Goal: Task Accomplishment & Management: Manage account settings

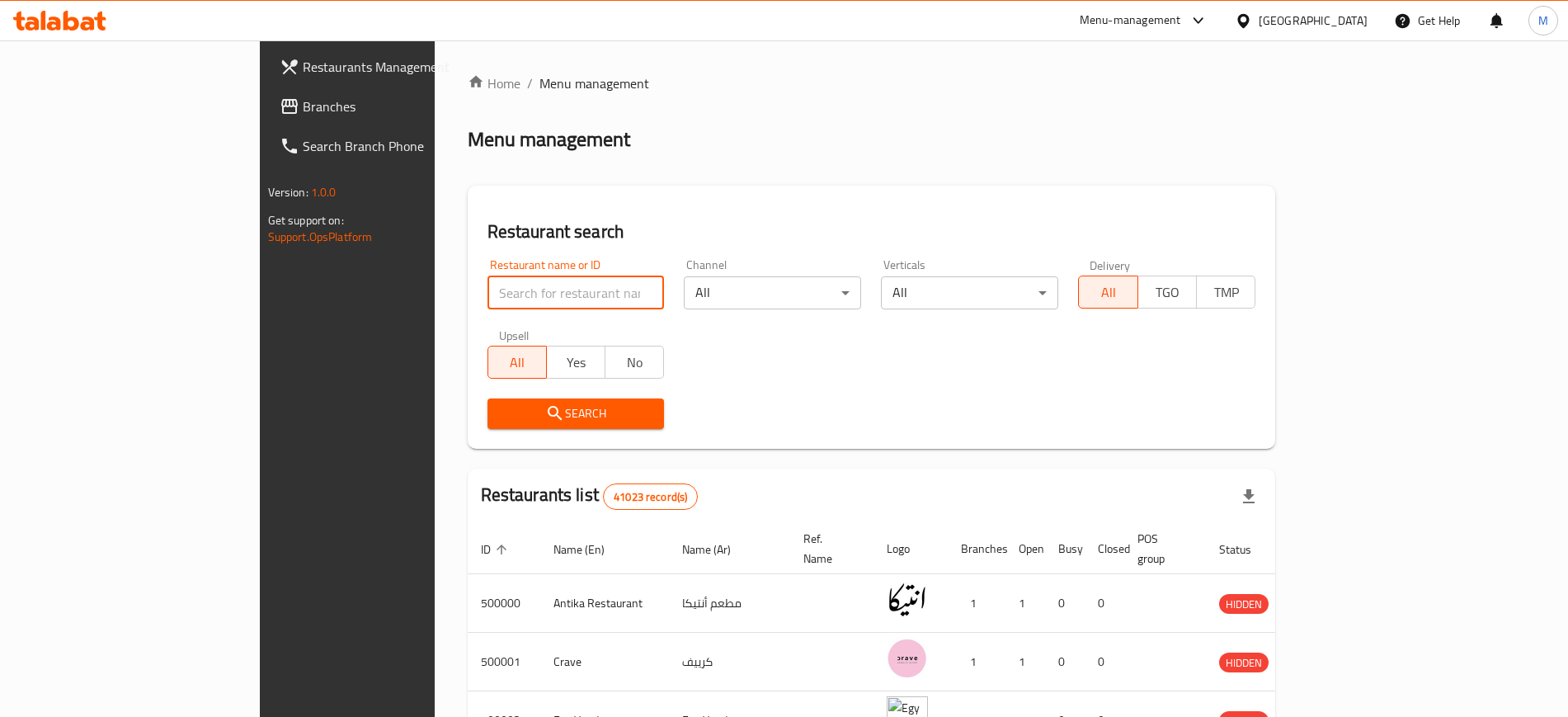
click at [491, 299] on input "search" at bounding box center [576, 293] width 177 height 33
type input "Awlad Taa Taa"
click button "Search" at bounding box center [576, 413] width 177 height 30
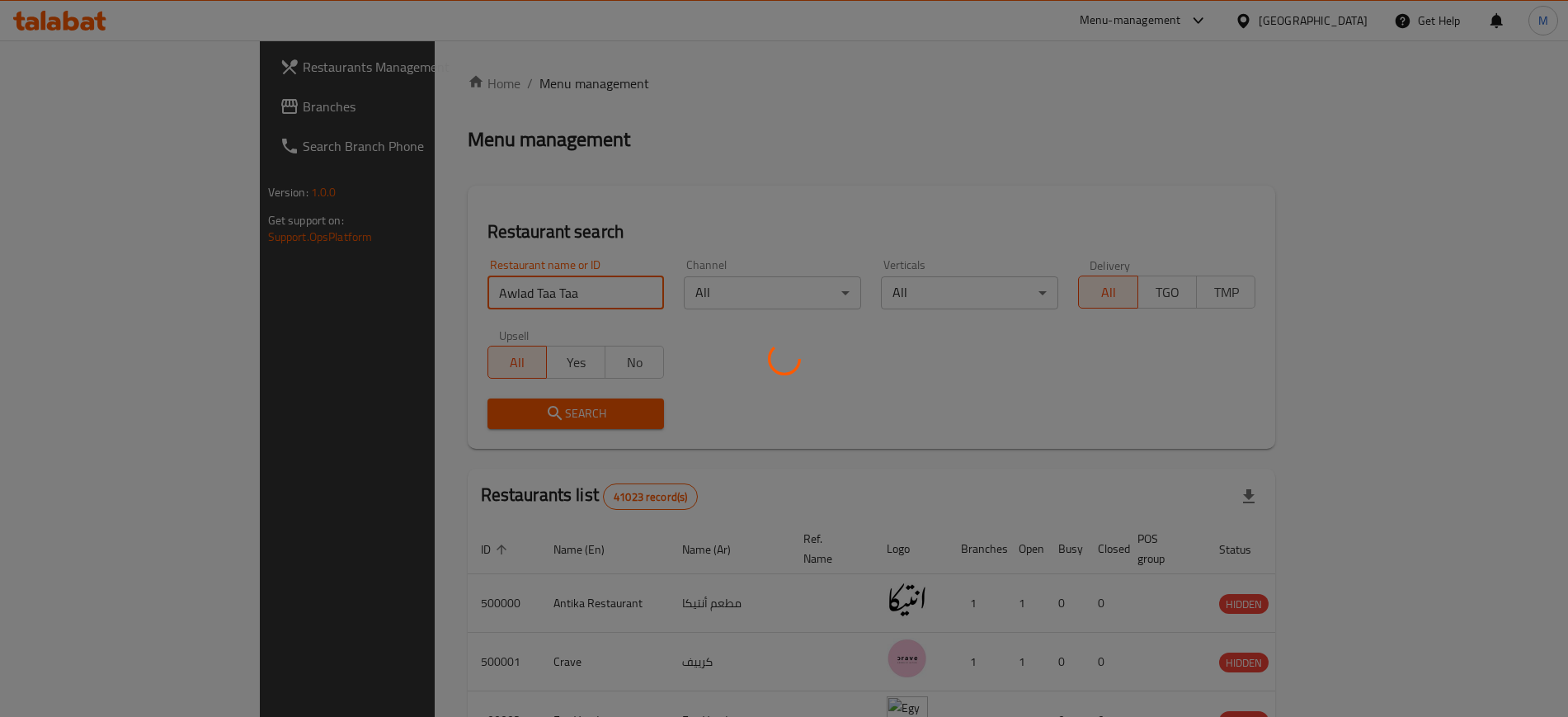
click button "Search" at bounding box center [576, 413] width 177 height 30
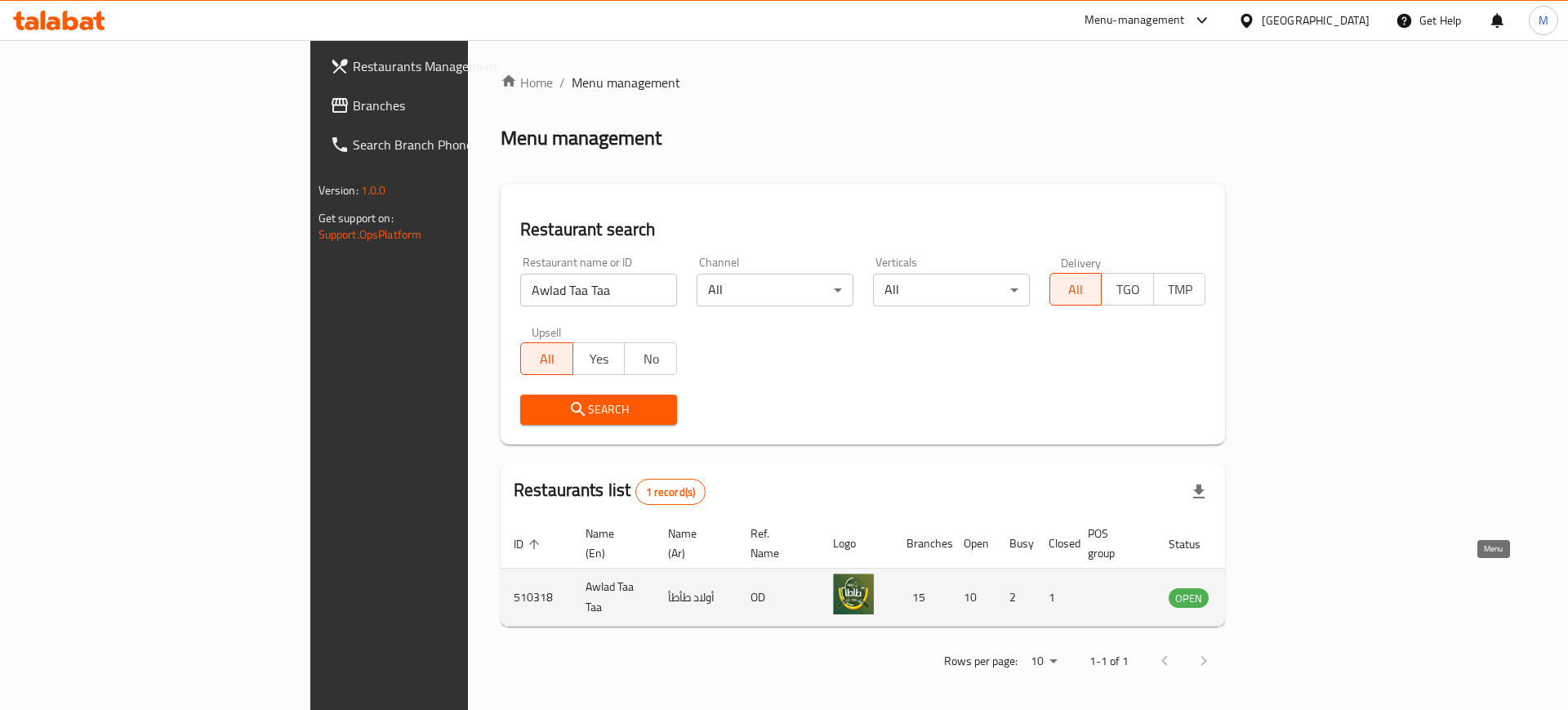
click at [1275, 587] on icon "enhanced table" at bounding box center [1265, 597] width 20 height 20
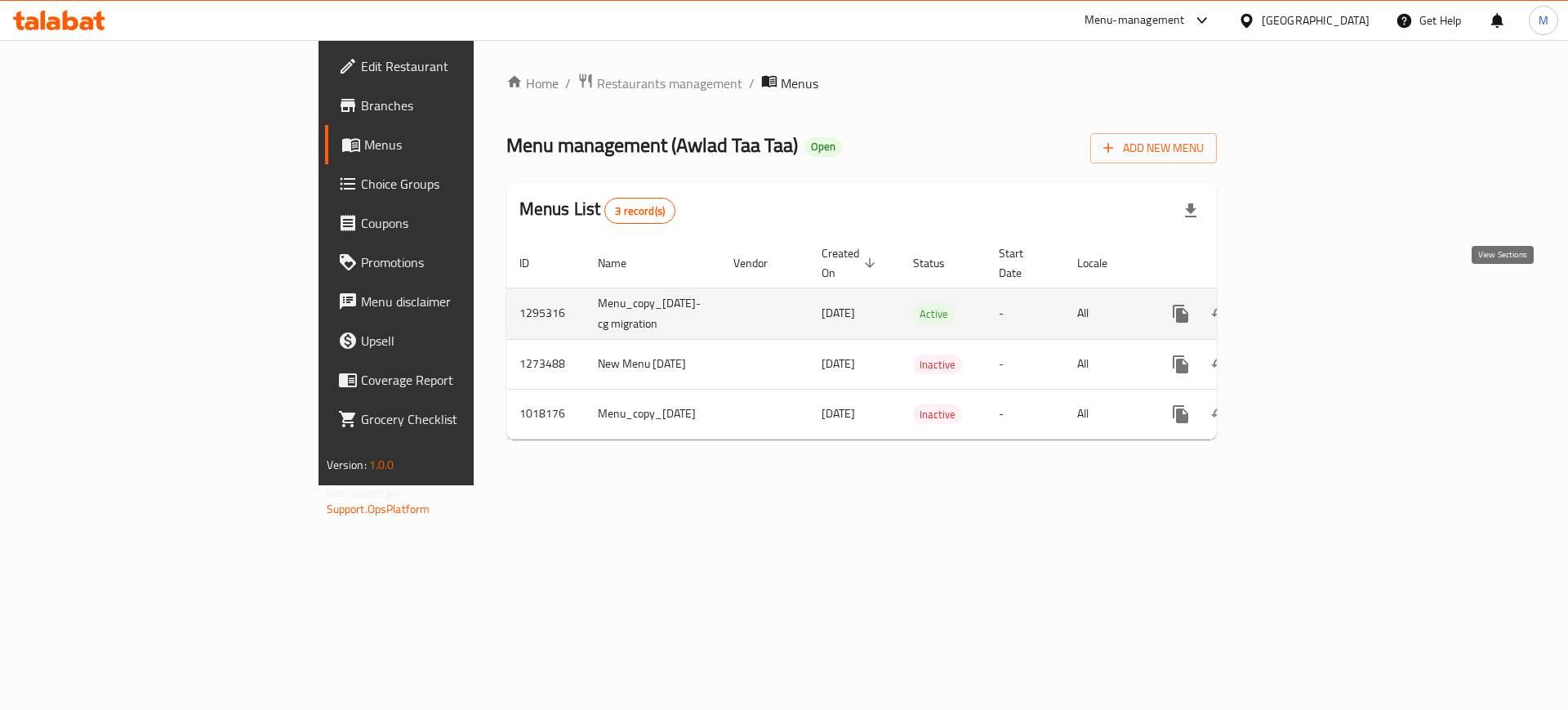
click at [1318, 295] on link "enhanced table" at bounding box center [1298, 313] width 39 height 39
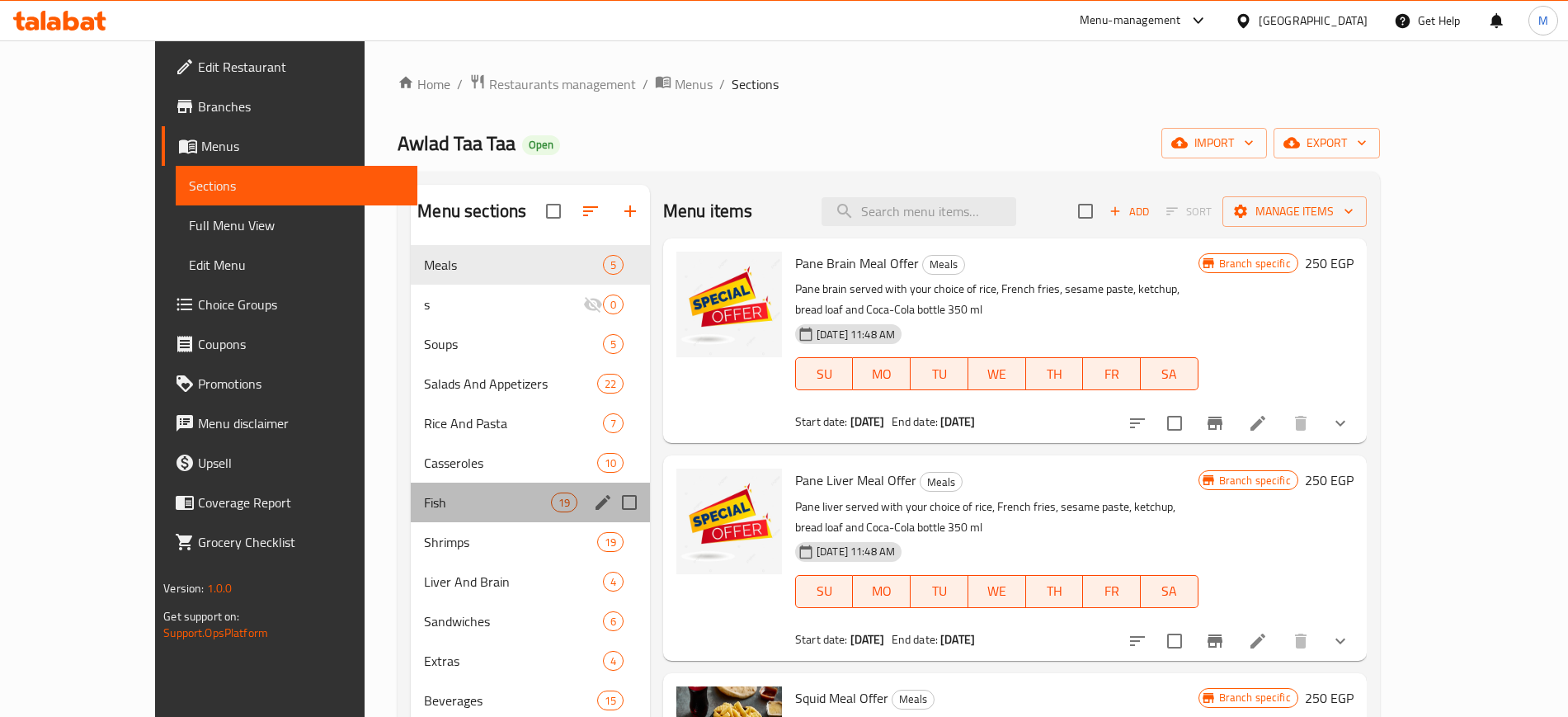
click at [443, 513] on div "Fish 19" at bounding box center [531, 502] width 240 height 39
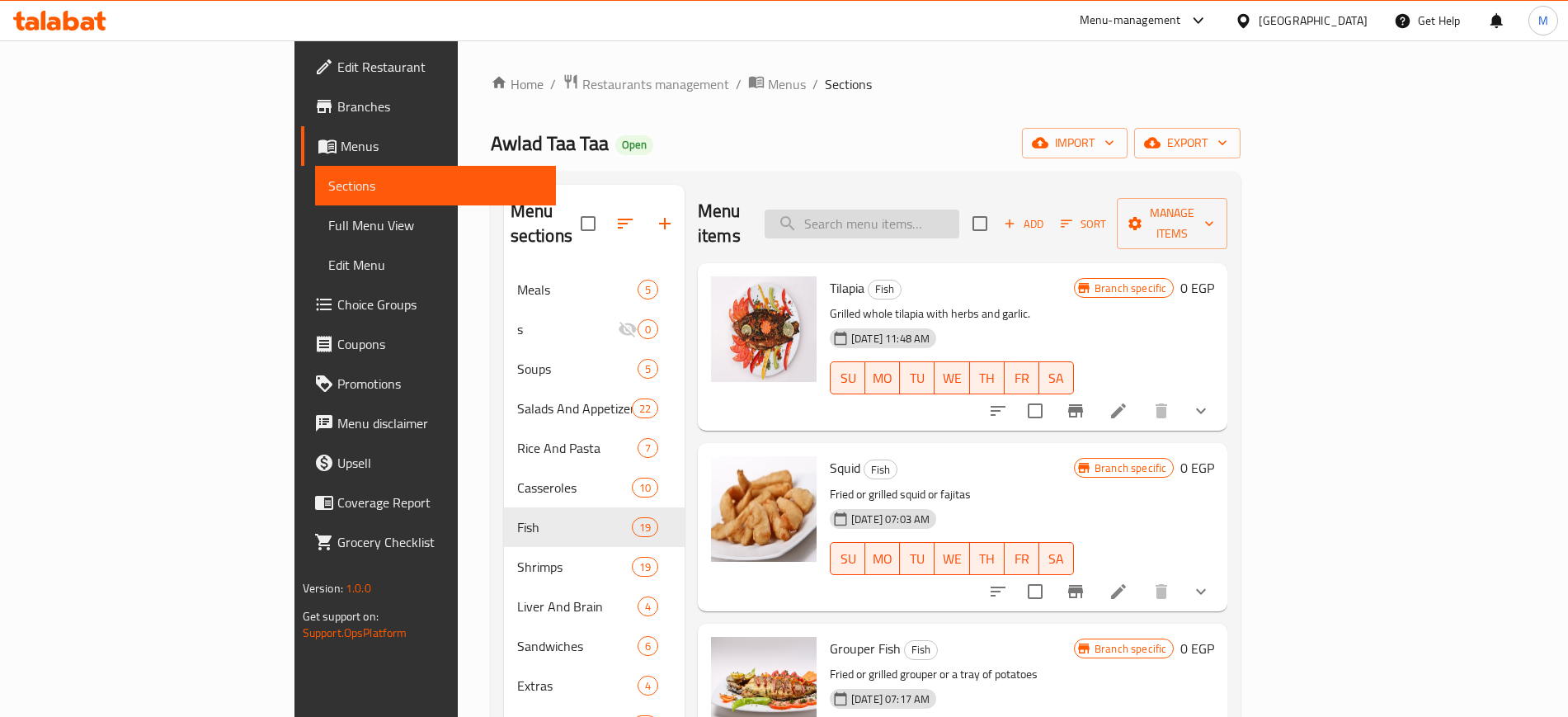
click at [960, 215] on input "search" at bounding box center [862, 224] width 195 height 29
type input "e"
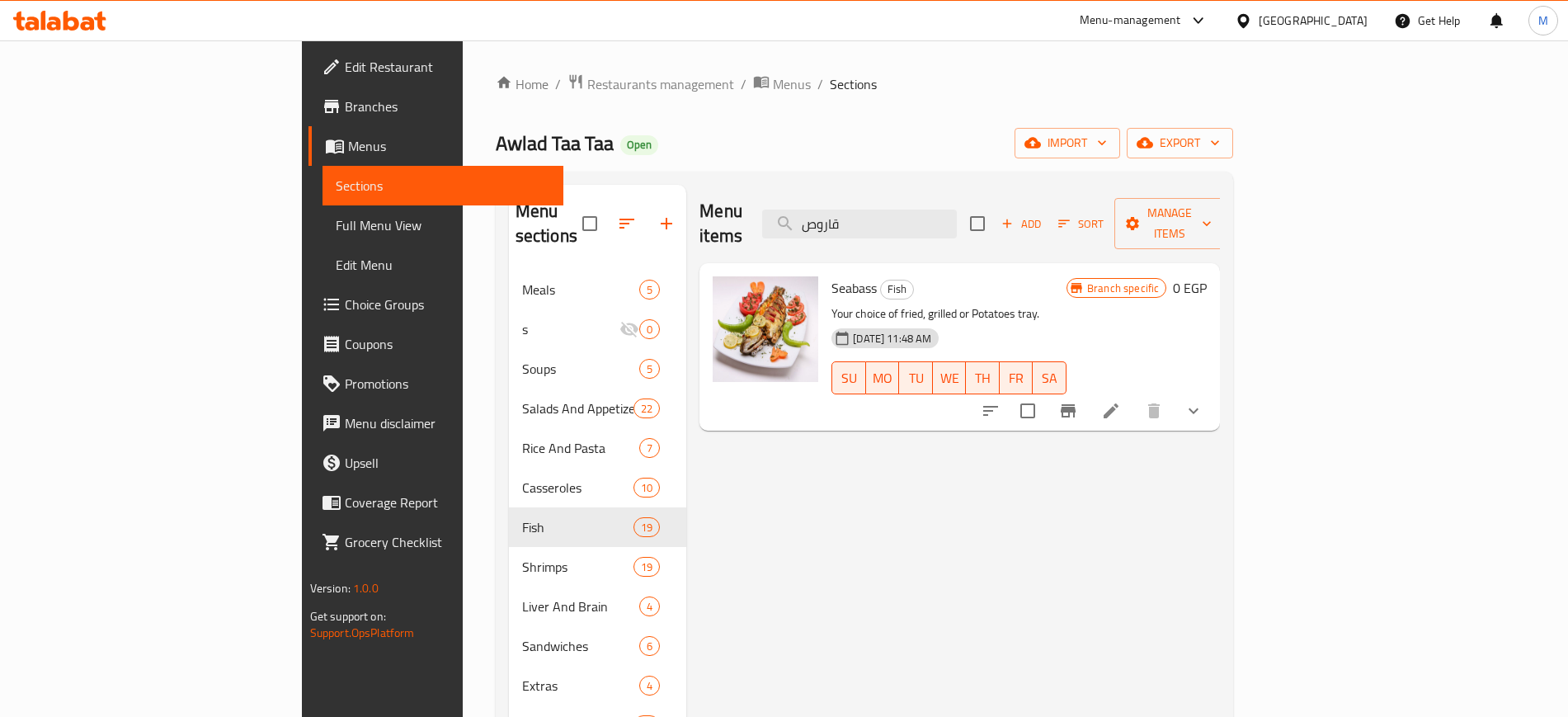
type input "قاروص"
click at [1204, 401] on icon "show more" at bounding box center [1194, 411] width 20 height 20
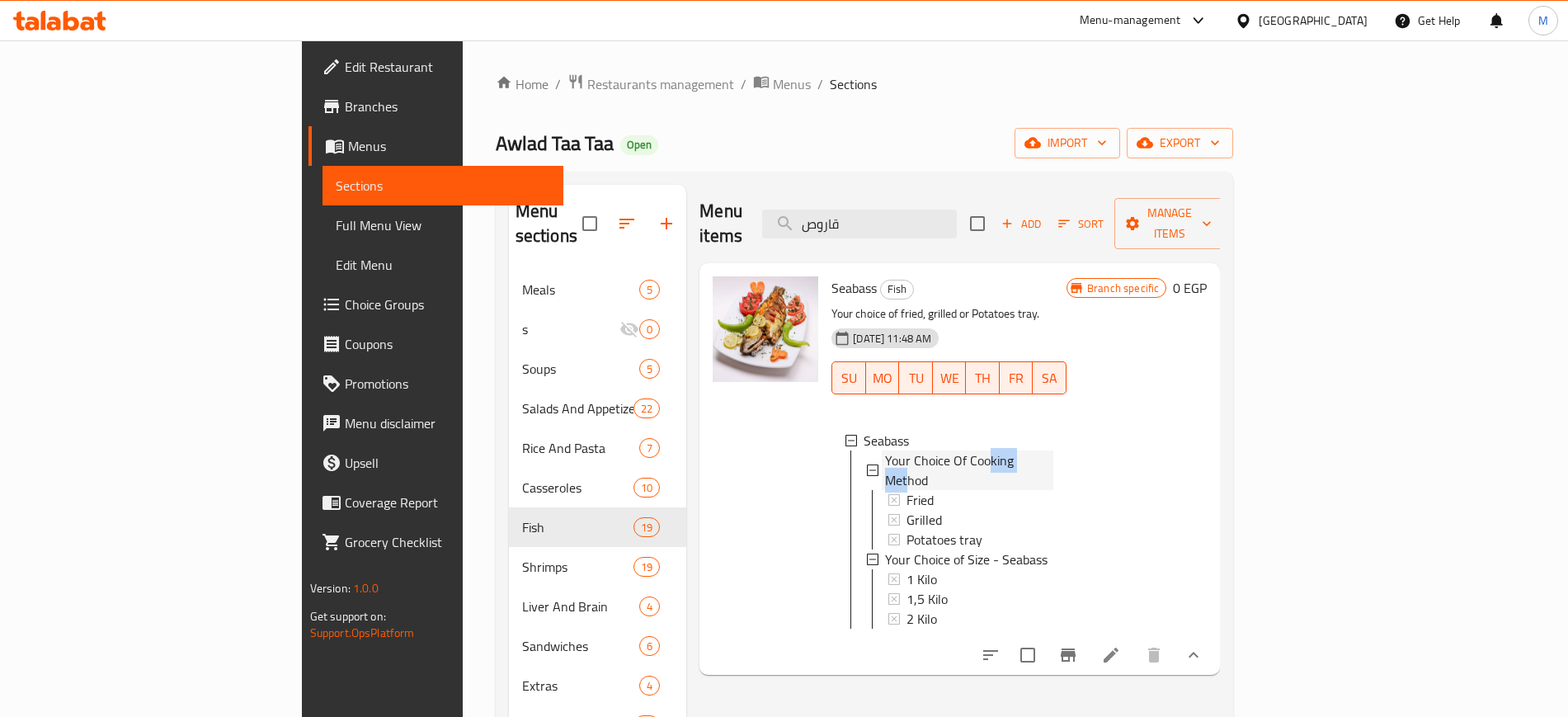
drag, startPoint x: 917, startPoint y: 436, endPoint x: 962, endPoint y: 441, distance: 45.3
click at [962, 450] on span "Your Choice Of Cooking Method" at bounding box center [970, 469] width 168 height 39
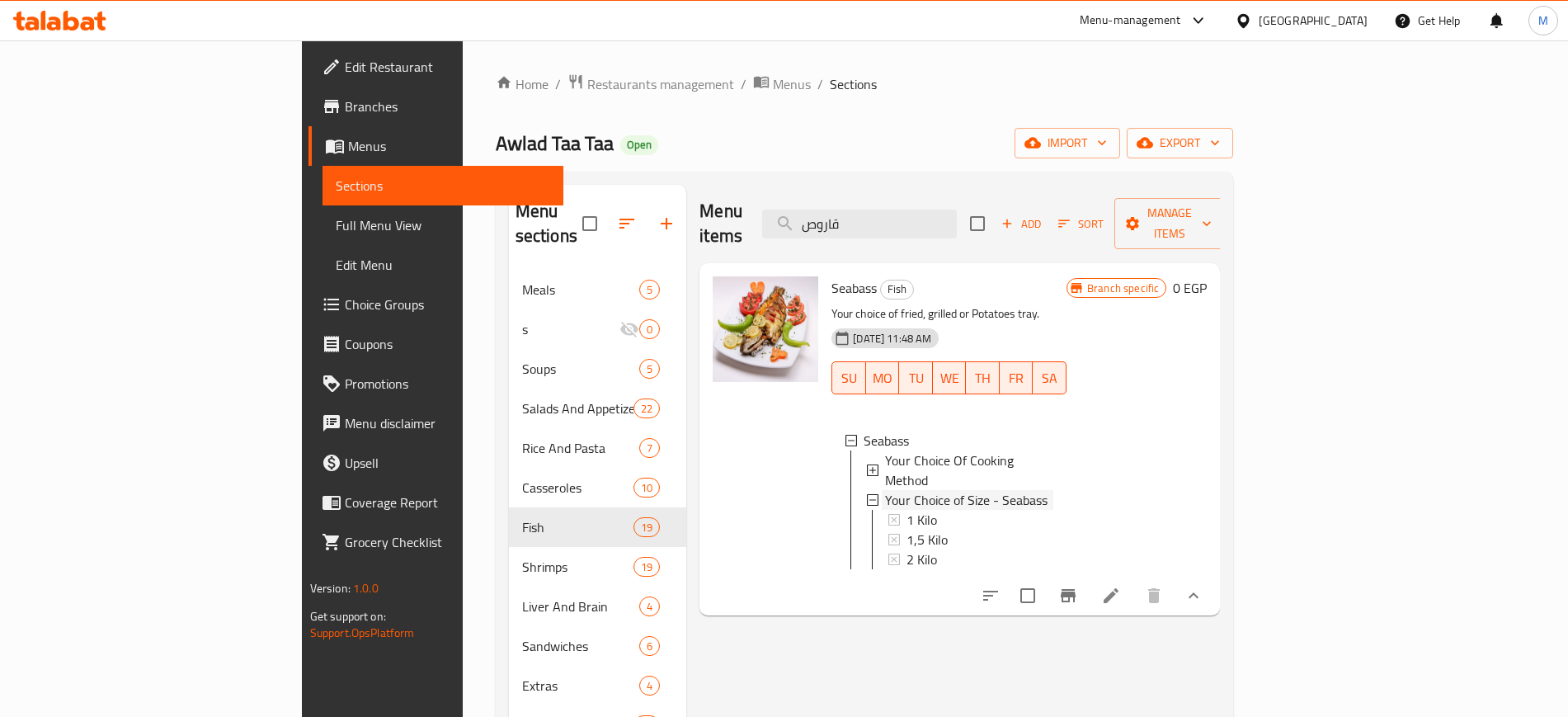
click at [1008, 490] on div "Your Choice of Size - Seabass" at bounding box center [970, 500] width 168 height 20
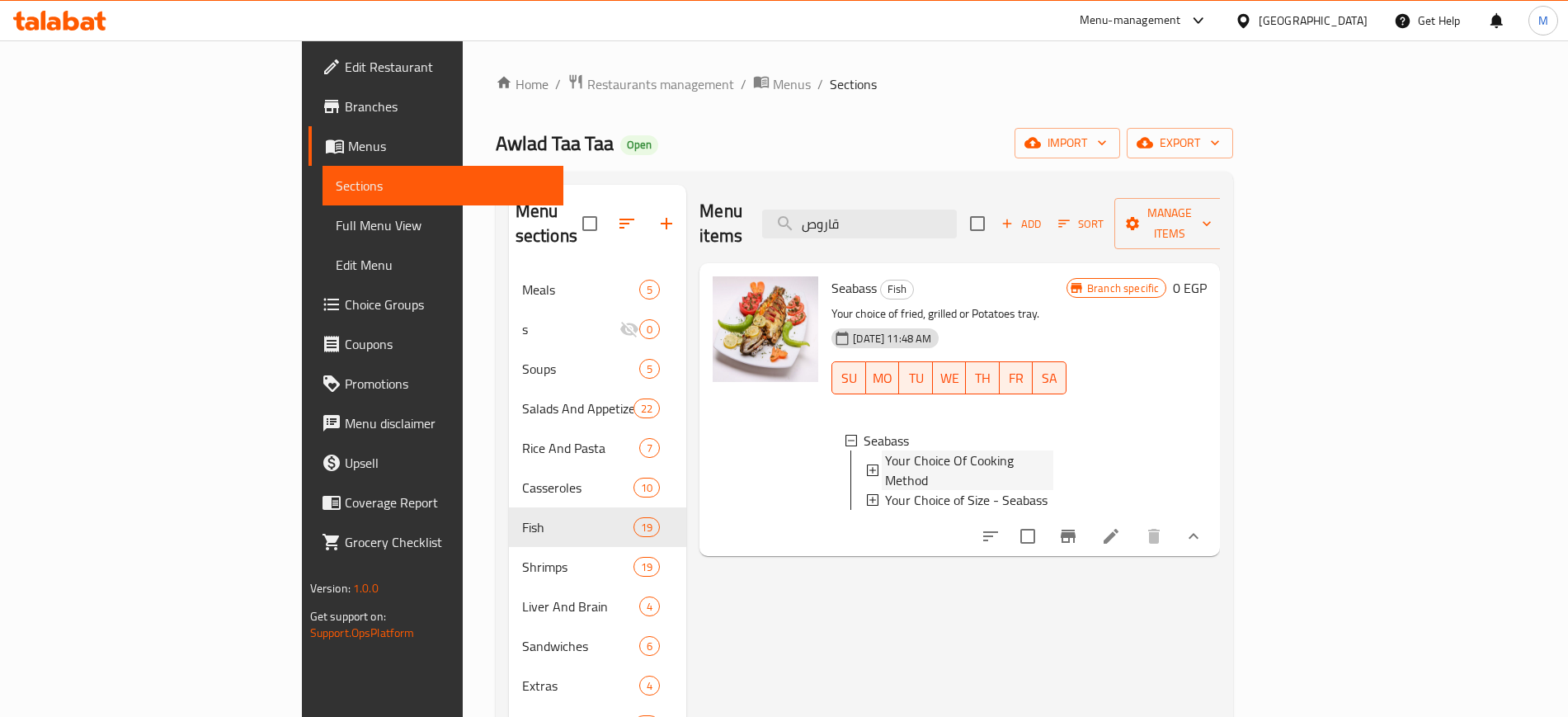
click at [978, 450] on span "Your Choice Of Cooking Method" at bounding box center [970, 469] width 168 height 39
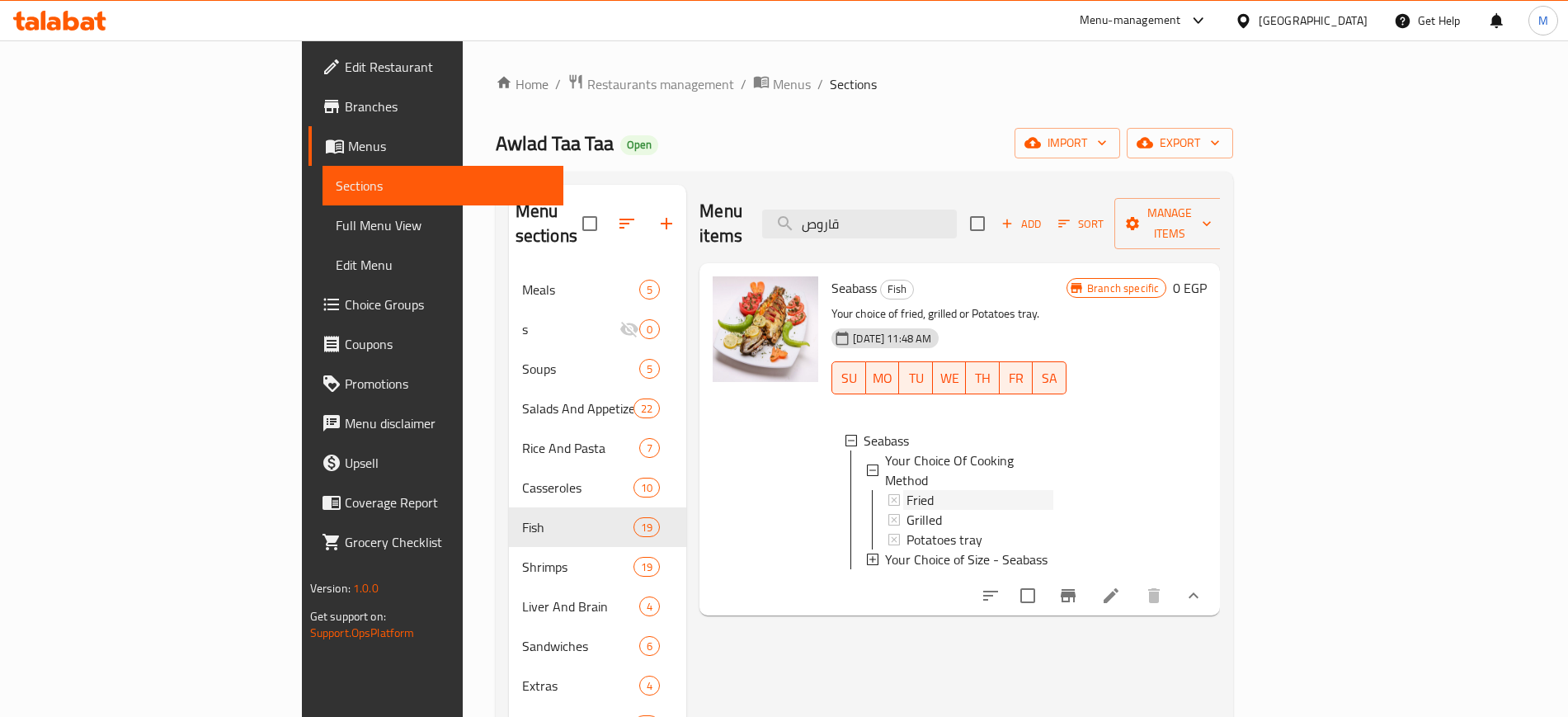
click at [953, 490] on div "Fried" at bounding box center [980, 500] width 147 height 20
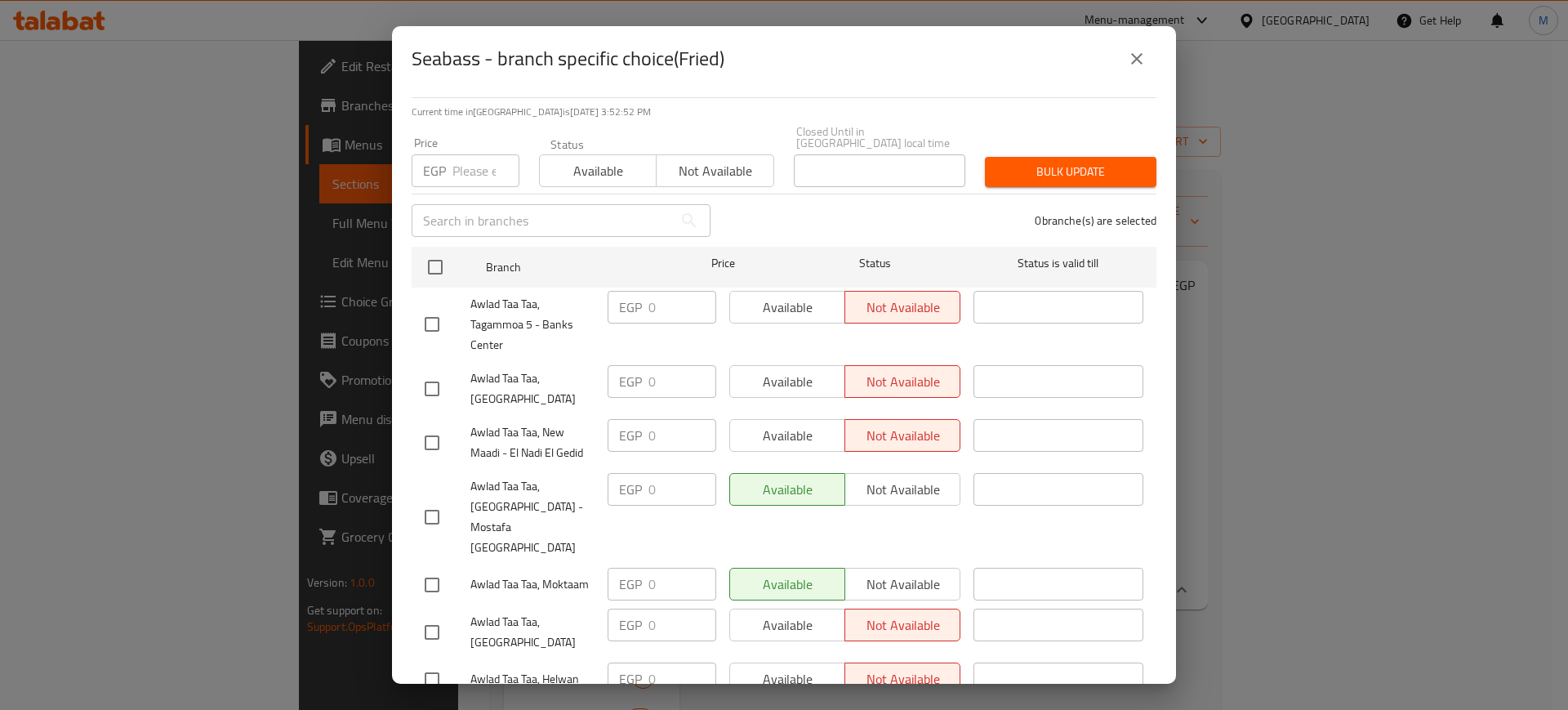
scroll to position [104, 0]
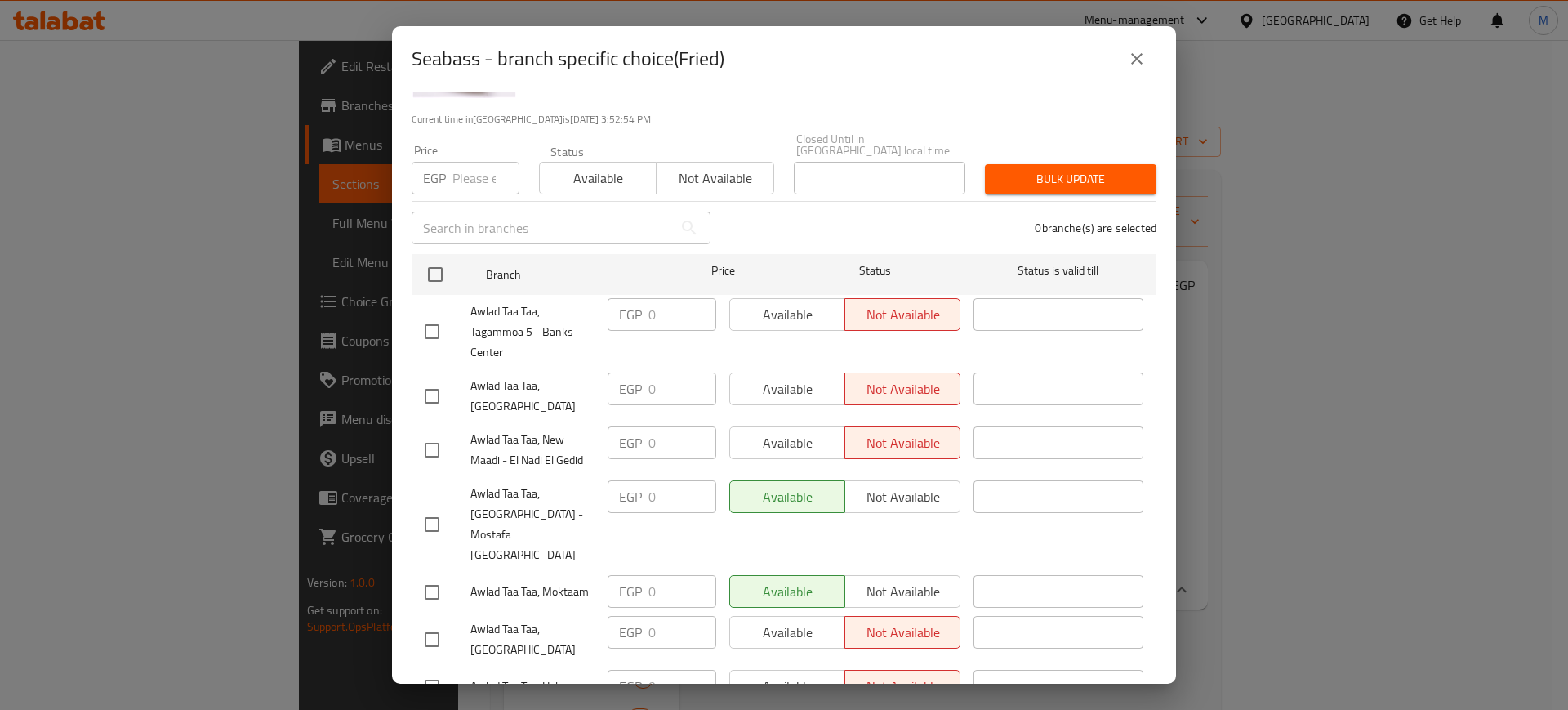
click at [1135, 62] on icon "close" at bounding box center [1137, 59] width 12 height 12
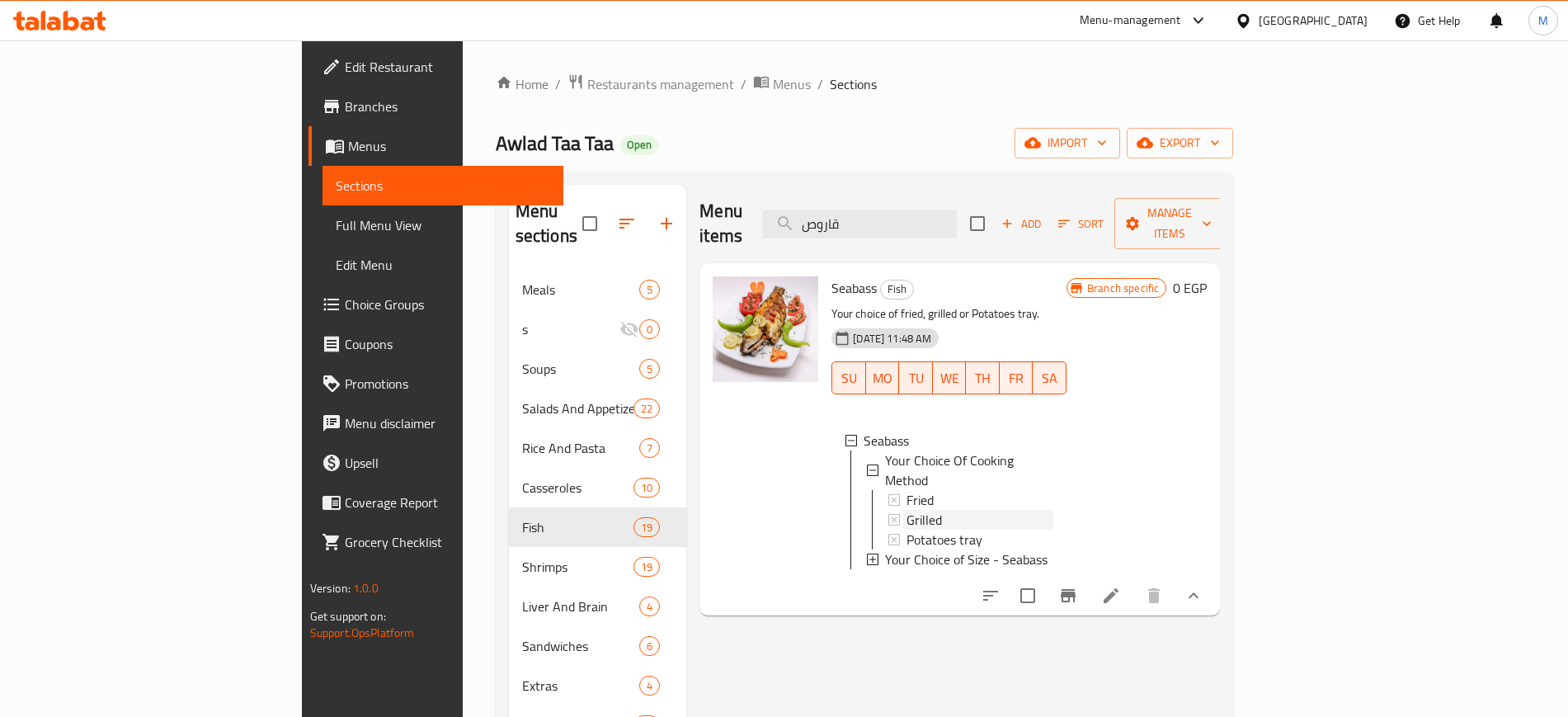
click at [907, 509] on div "Grilled" at bounding box center [980, 519] width 147 height 20
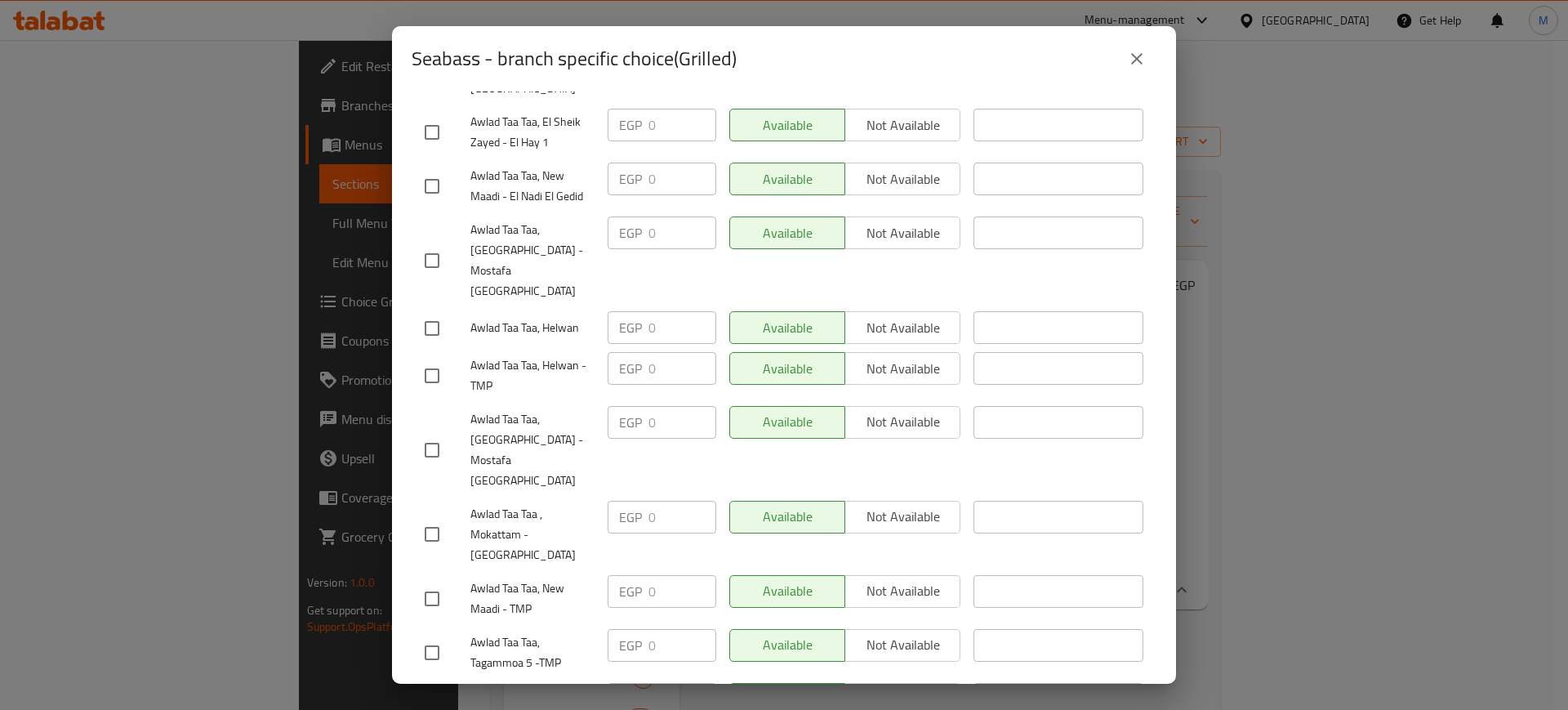
scroll to position [552, 0]
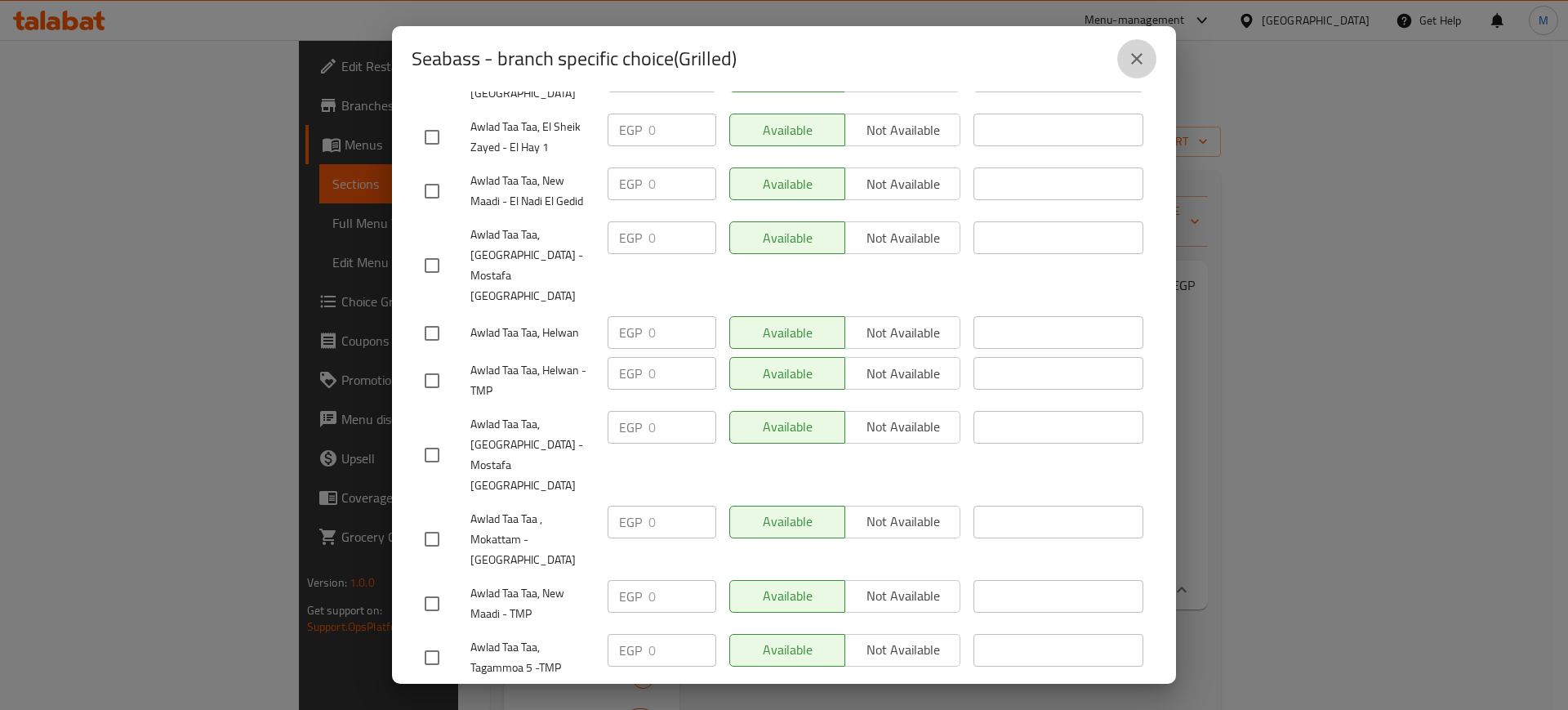
click at [1131, 54] on icon "close" at bounding box center [1137, 59] width 20 height 20
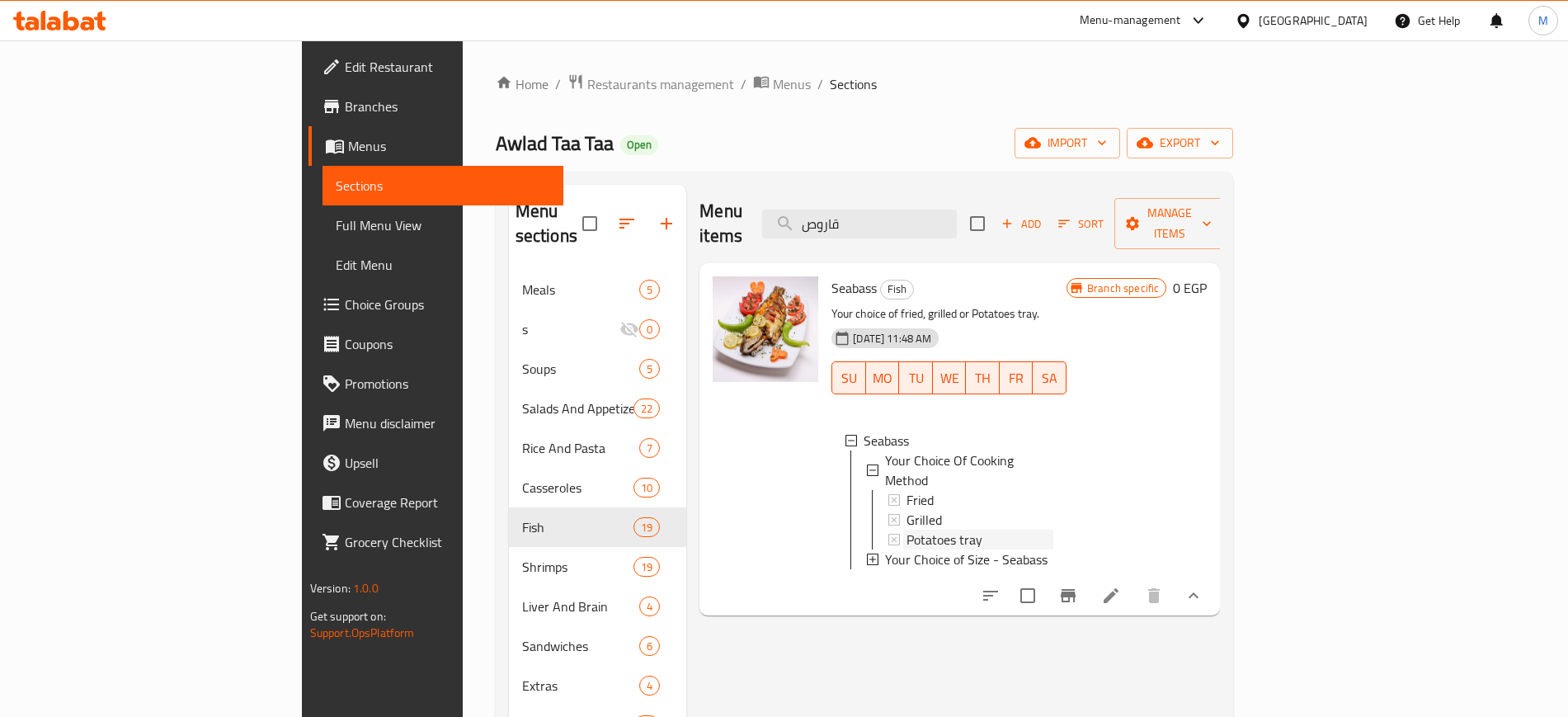
click at [907, 530] on span "Potatoes tray" at bounding box center [944, 540] width 76 height 20
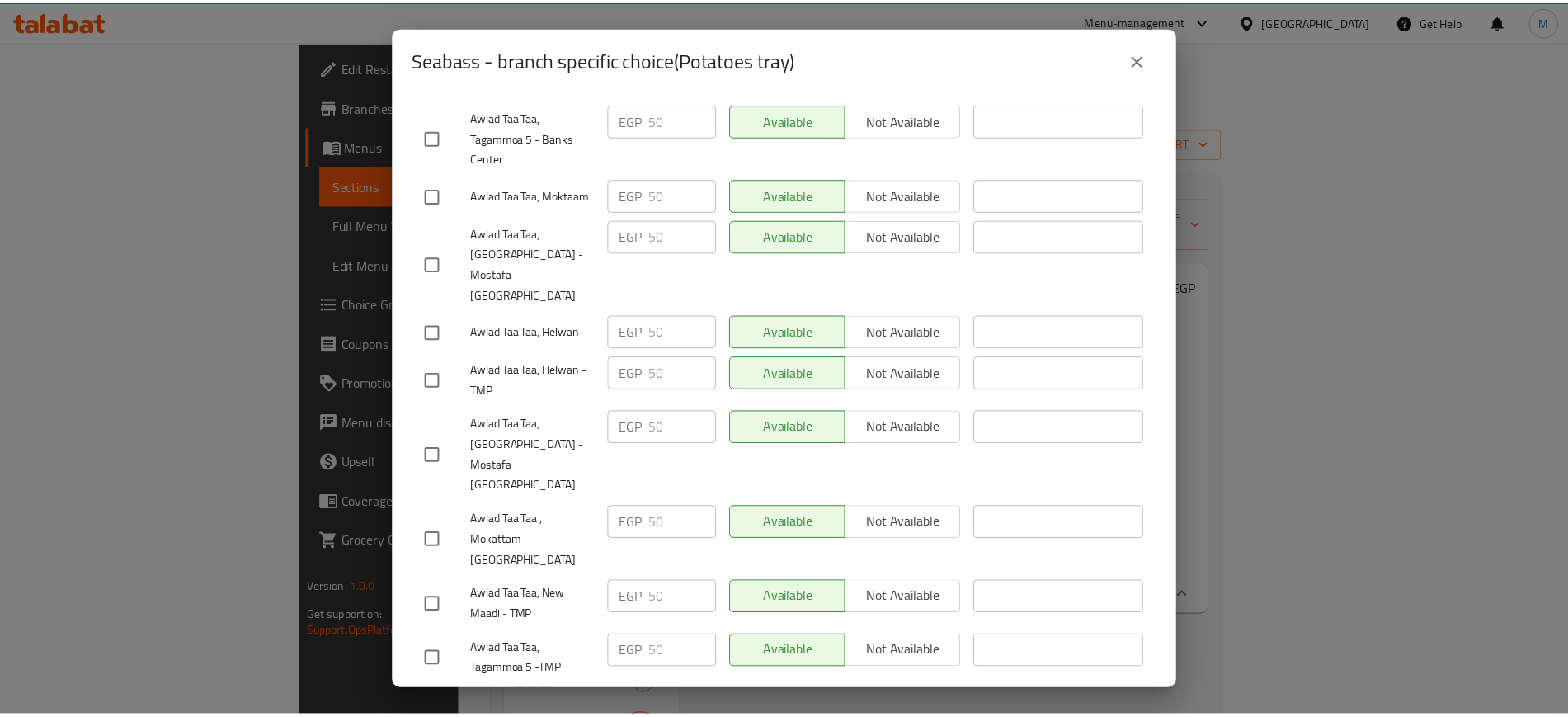
scroll to position [0, 0]
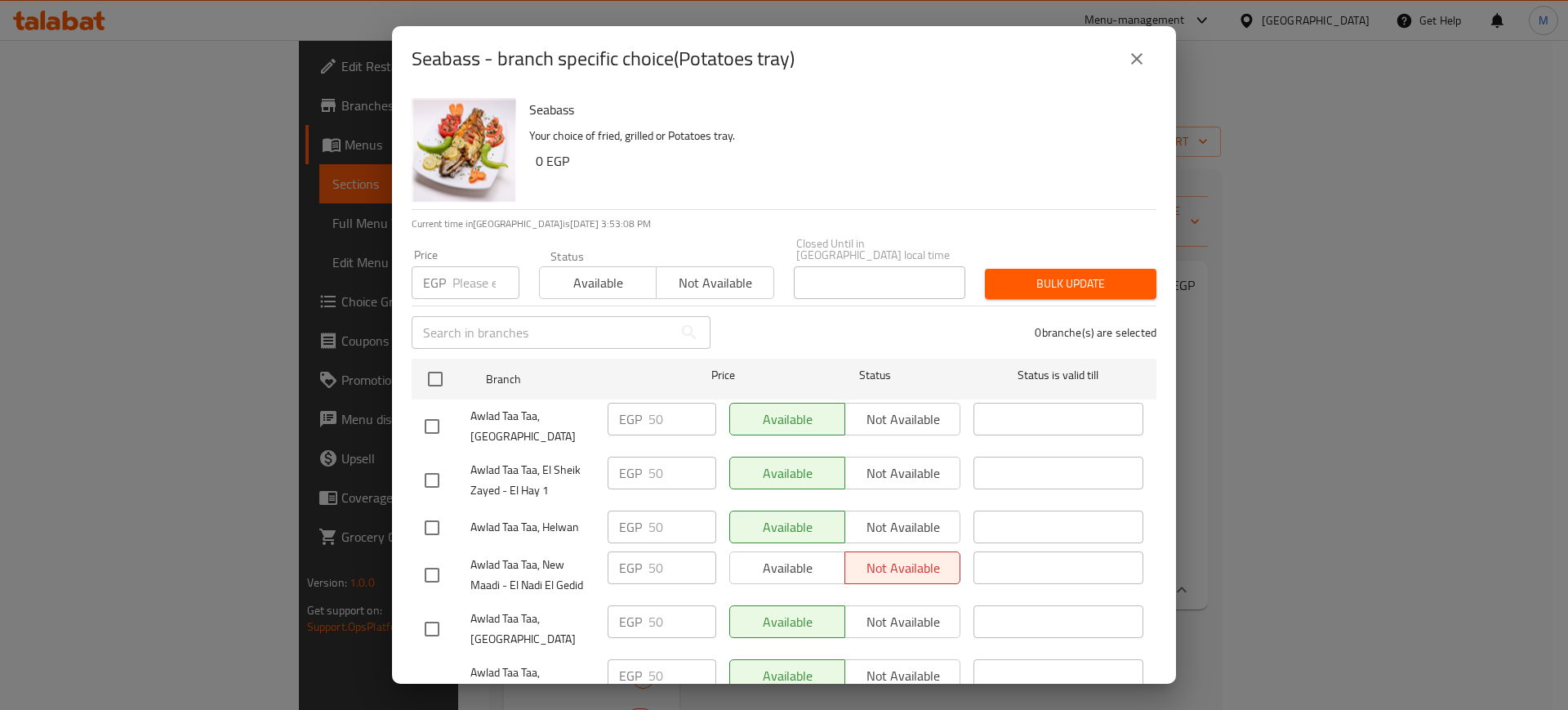
click at [1132, 54] on icon "close" at bounding box center [1137, 59] width 12 height 12
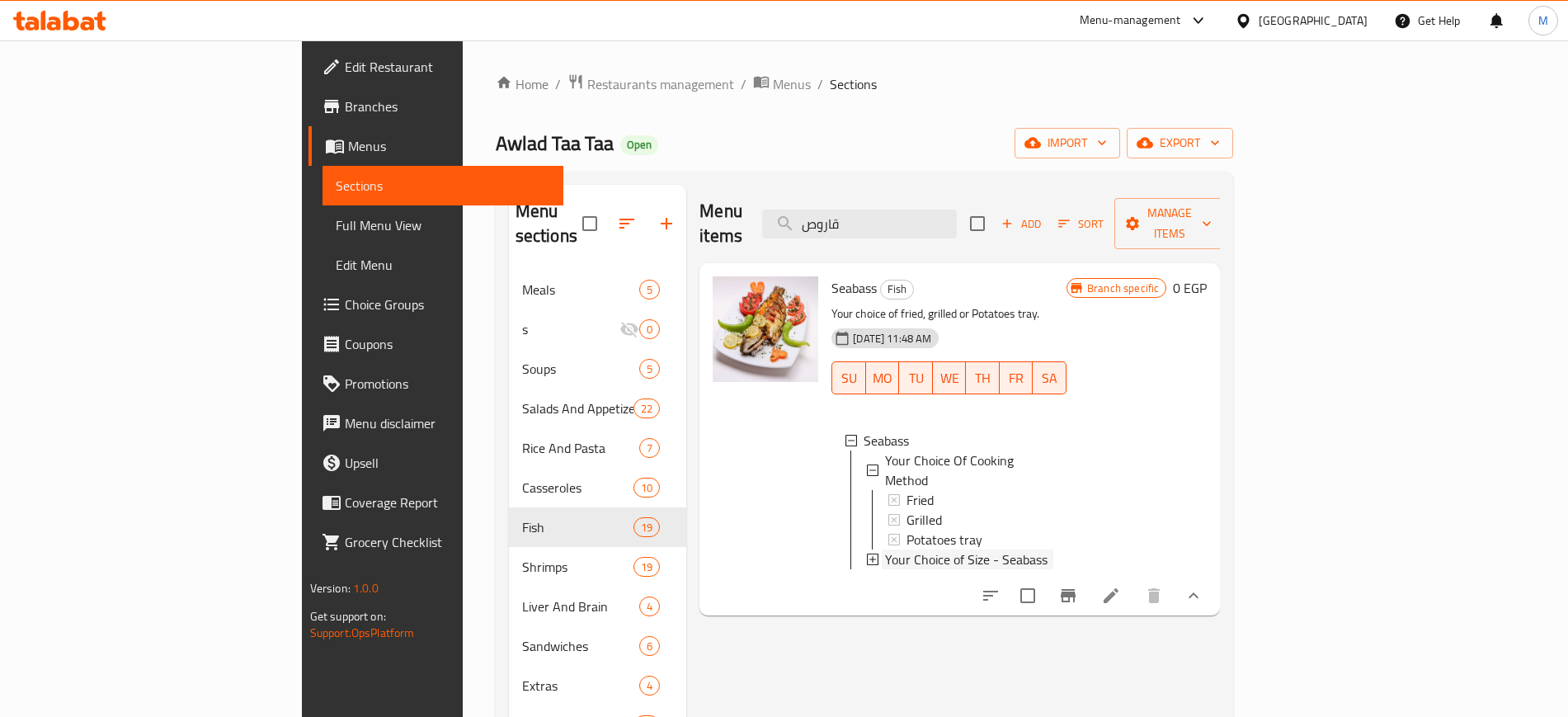
click at [975, 550] on div "Your Choice of Size - Seabass" at bounding box center [970, 560] width 168 height 20
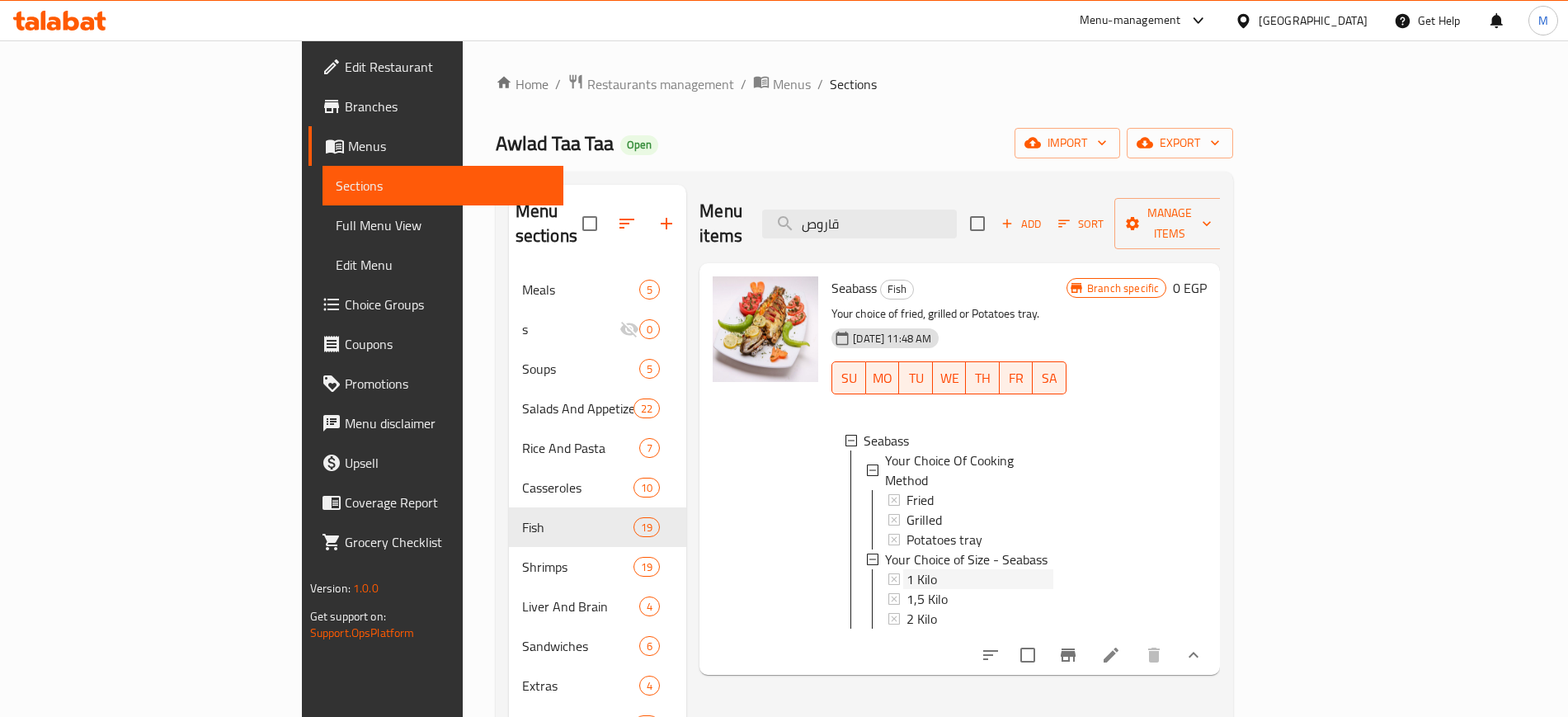
click at [973, 569] on div "1 Kilo" at bounding box center [980, 579] width 147 height 20
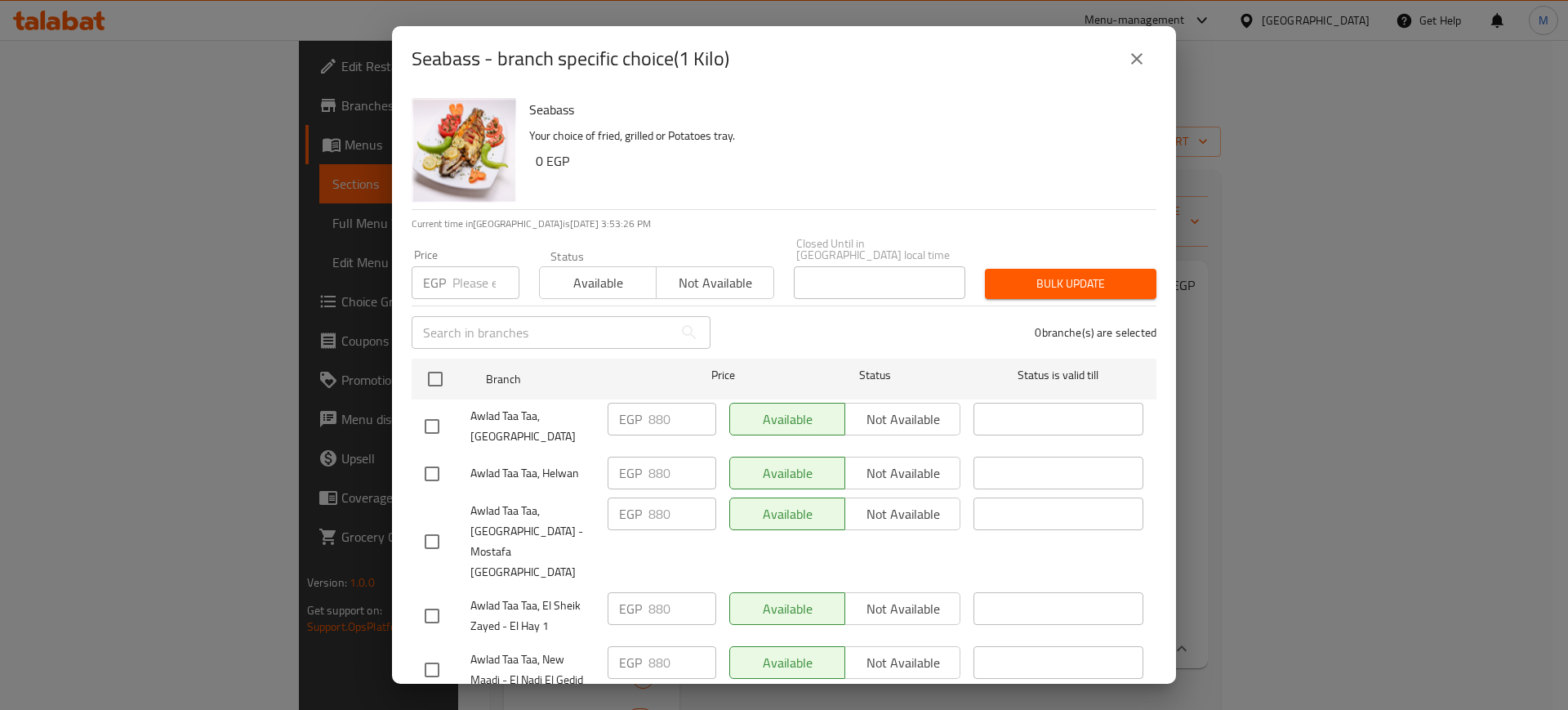
click at [1217, 456] on div "Seabass - branch specific choice(1 Kilo) Seabass Your choice of fried, grilled …" at bounding box center [784, 355] width 1568 height 710
click at [1352, 463] on div "Seabass - branch specific choice(1 Kilo) Seabass Your choice of fried, grilled …" at bounding box center [784, 355] width 1568 height 710
click at [1152, 54] on button "close" at bounding box center [1137, 58] width 39 height 39
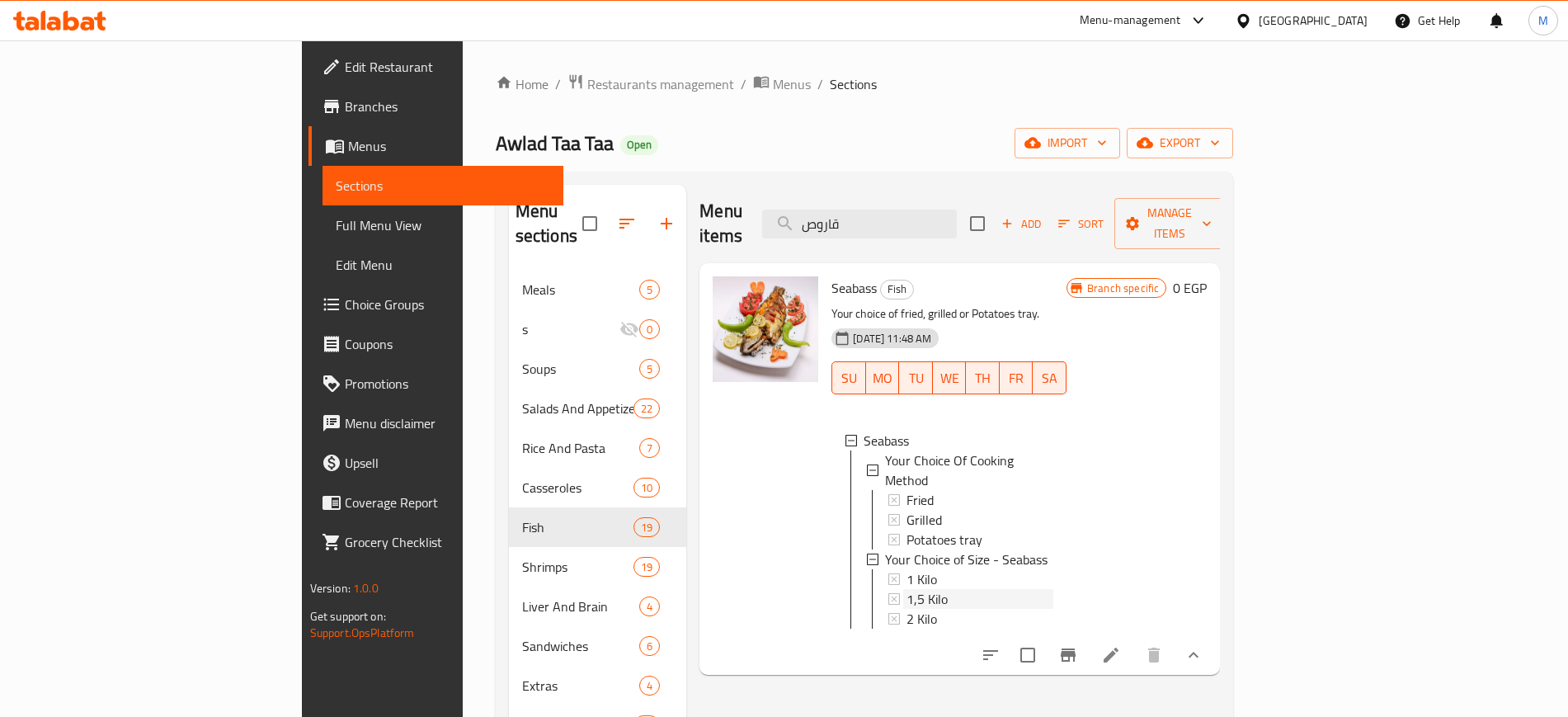
click at [950, 589] on div "1,5 Kilo" at bounding box center [980, 599] width 147 height 20
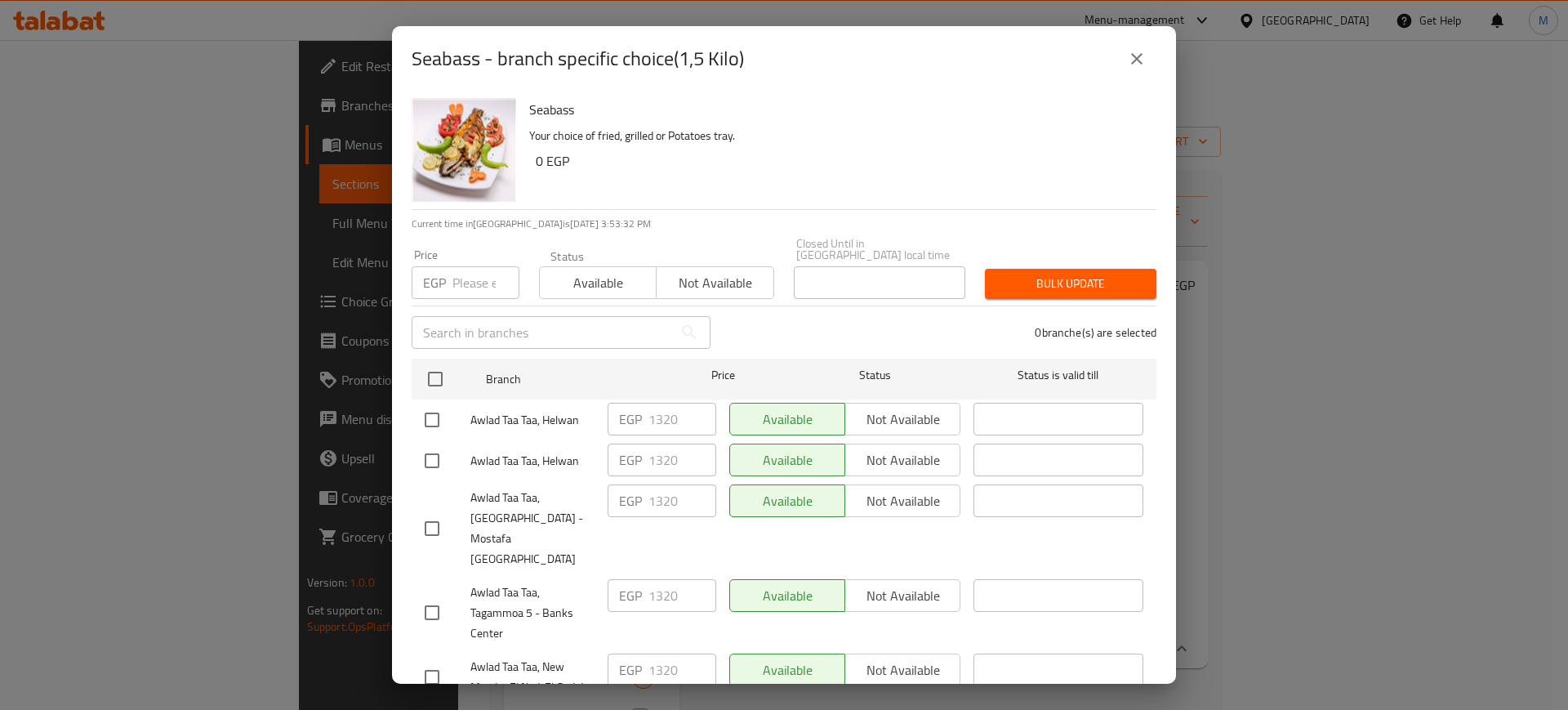
click at [1138, 40] on button "close" at bounding box center [1137, 58] width 39 height 39
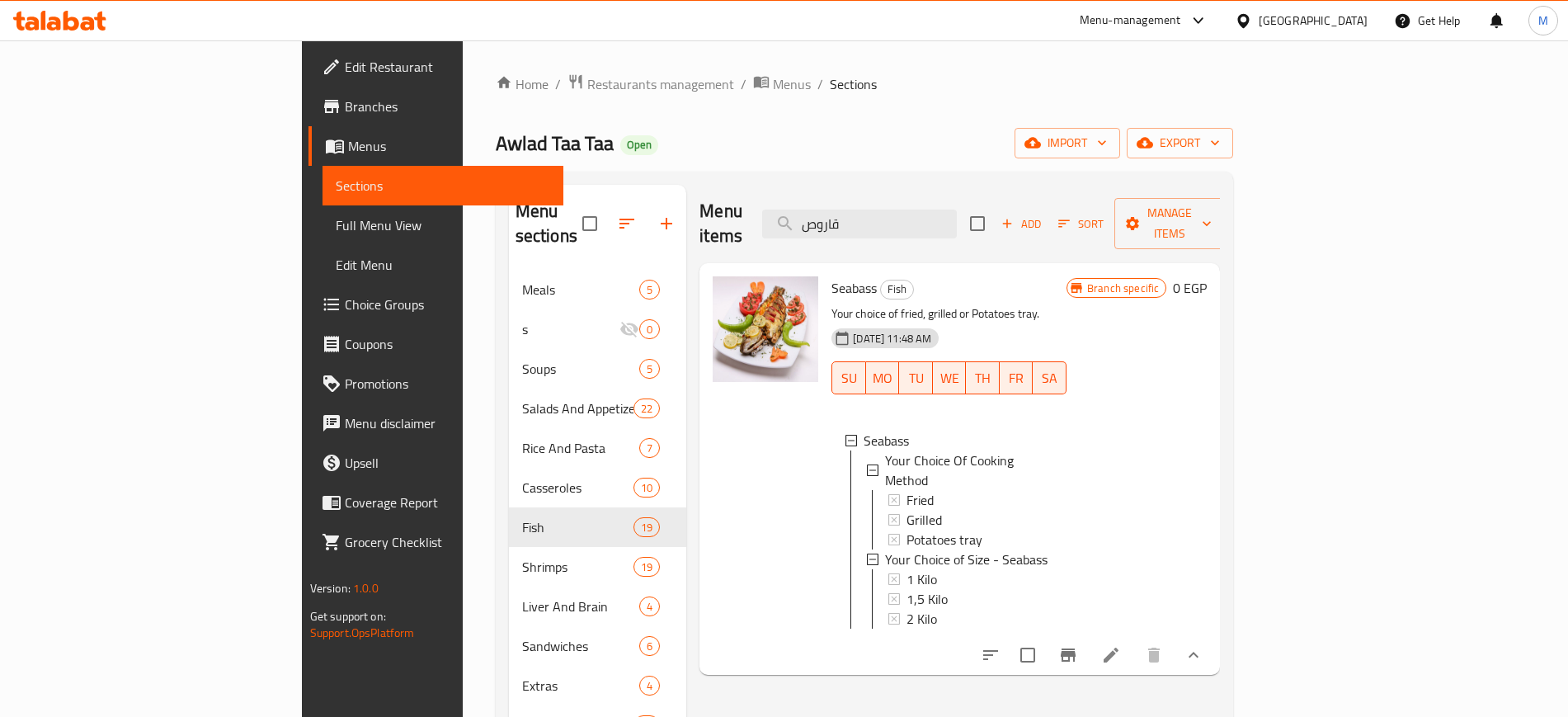
click at [345, 311] on span "Choice Groups" at bounding box center [447, 305] width 206 height 20
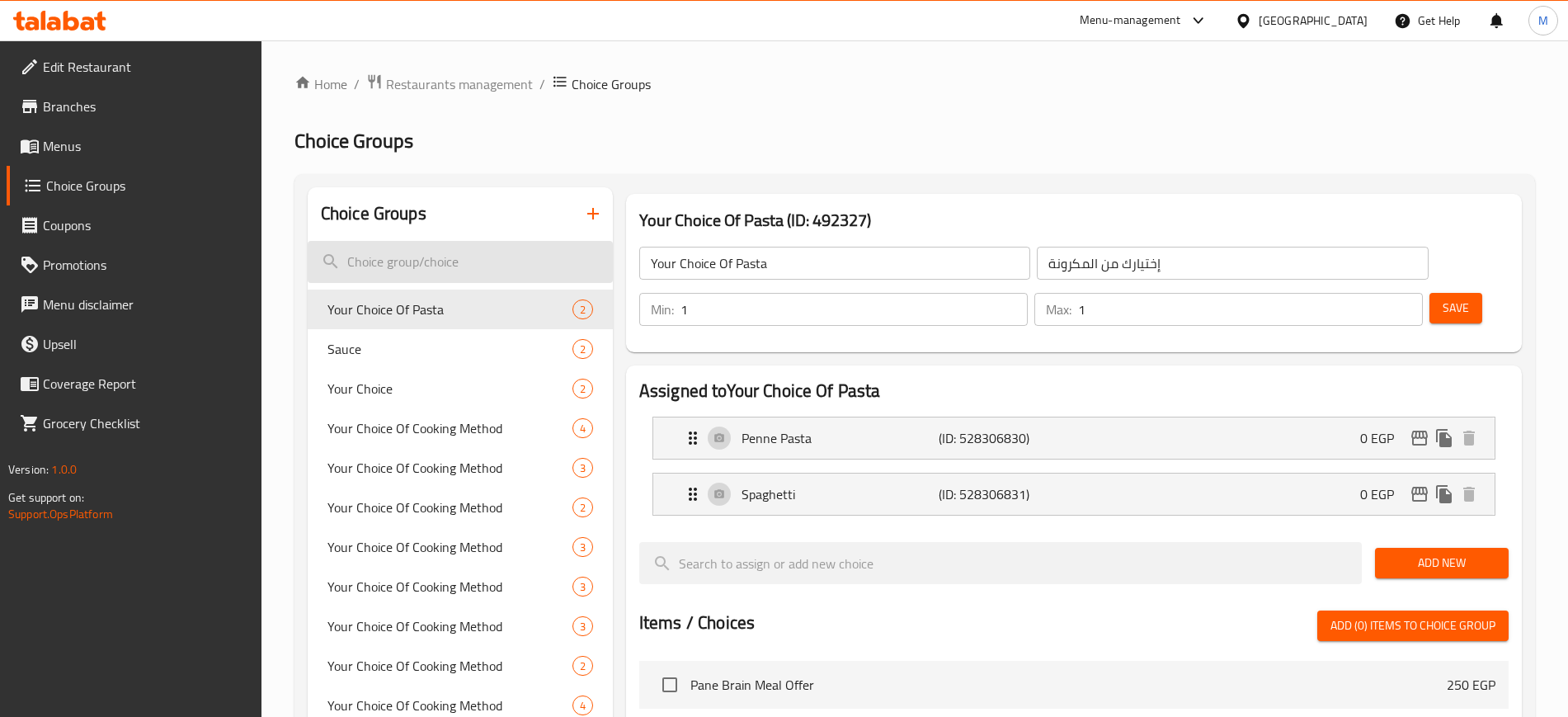
click at [457, 259] on input "search" at bounding box center [460, 262] width 306 height 42
paste input "اختيارك من الوزن - جمبري وسط"
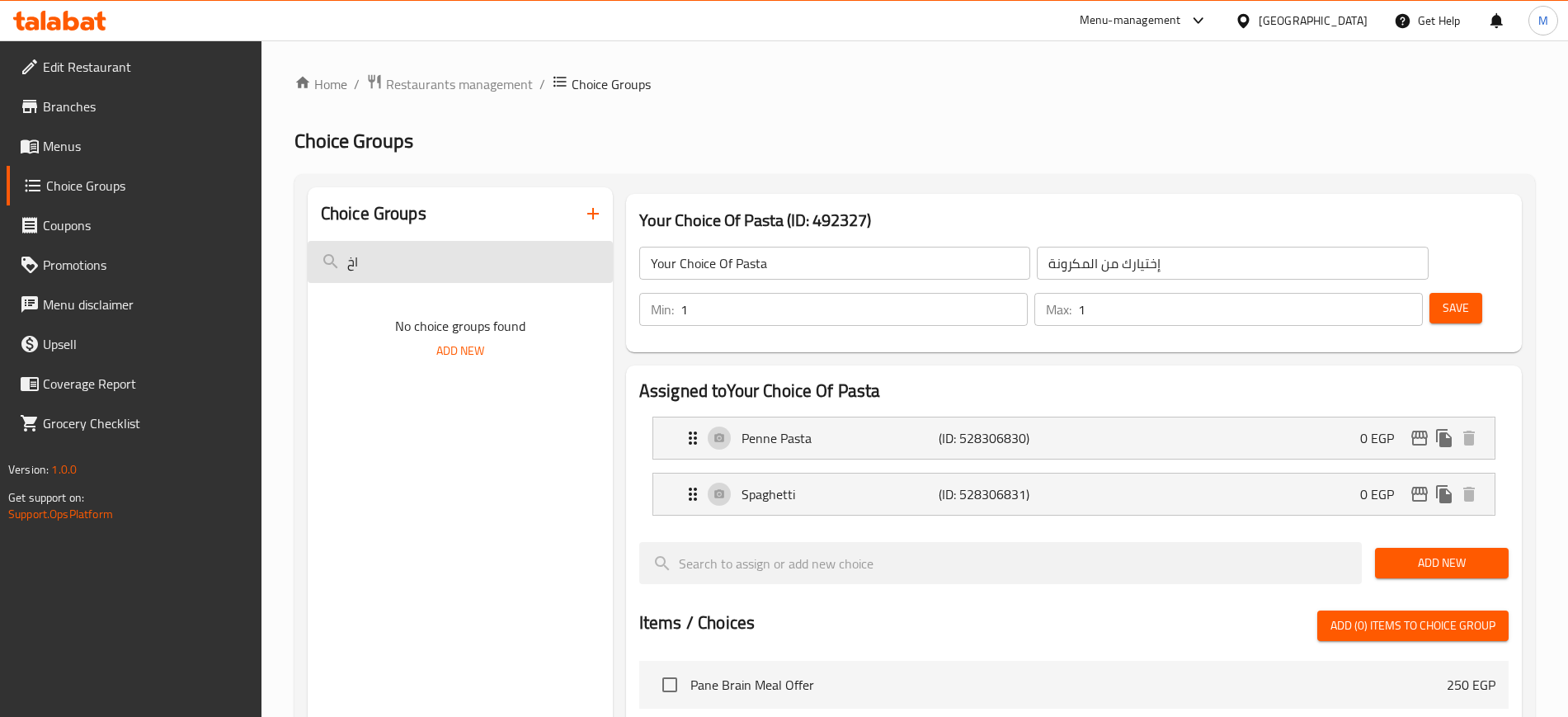
type input "ا"
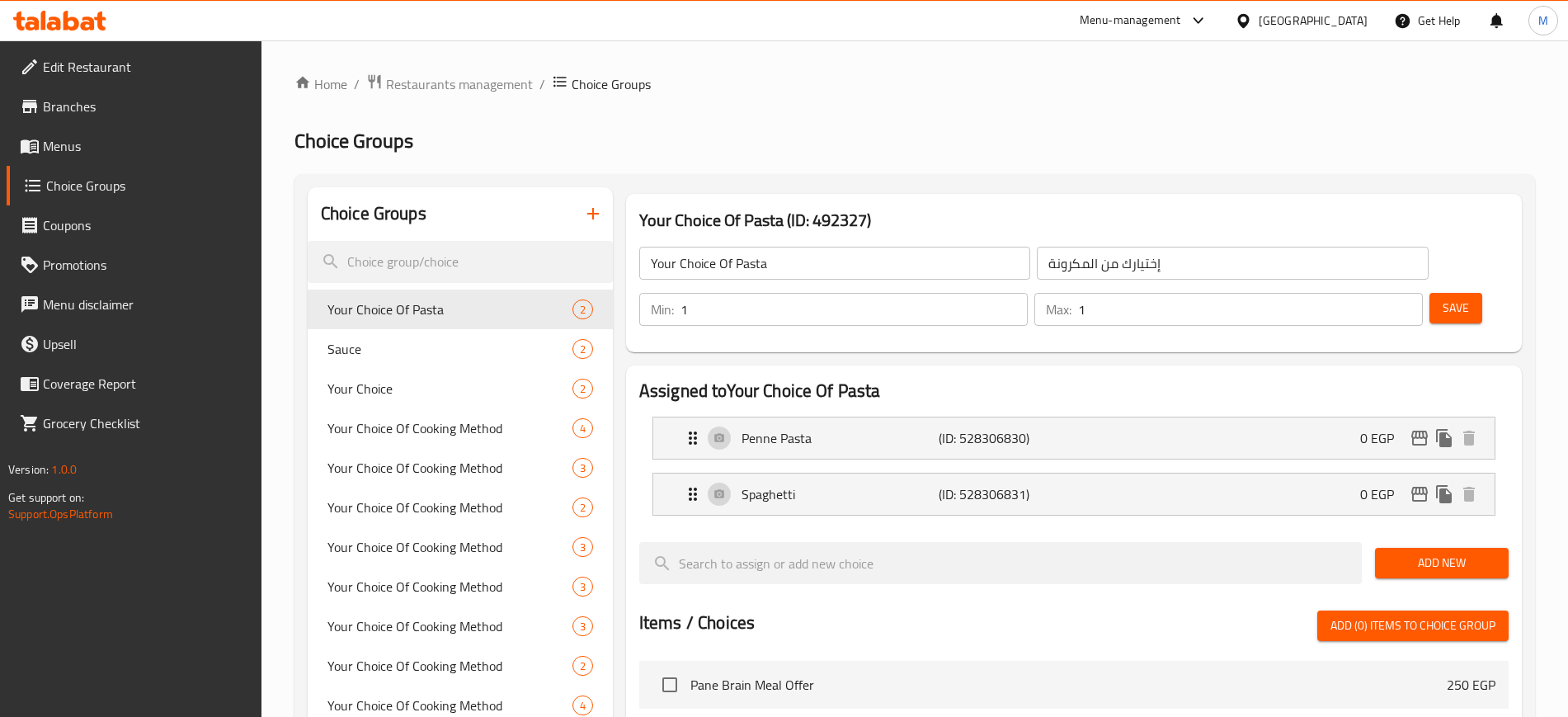
click at [424, 263] on input "search" at bounding box center [460, 262] width 306 height 42
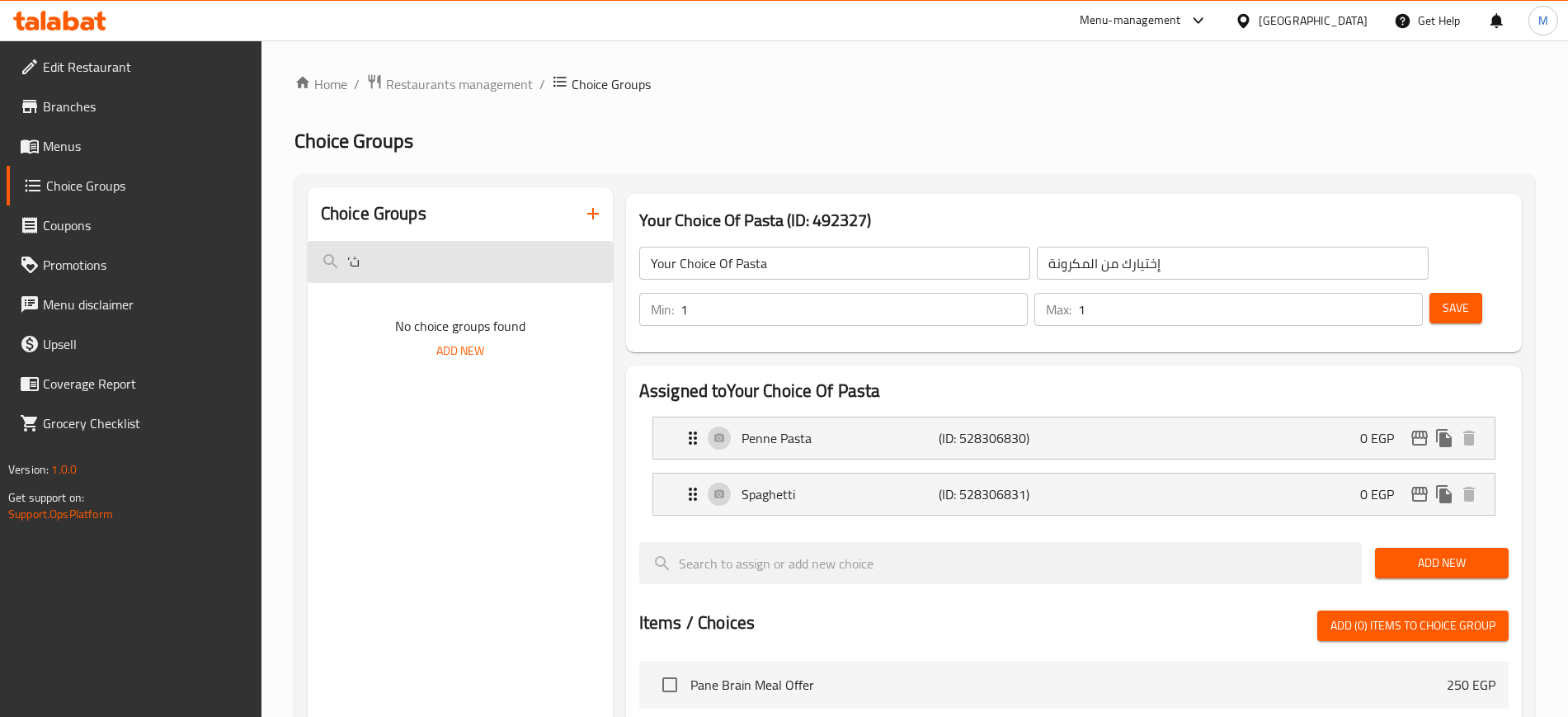
type input "’"
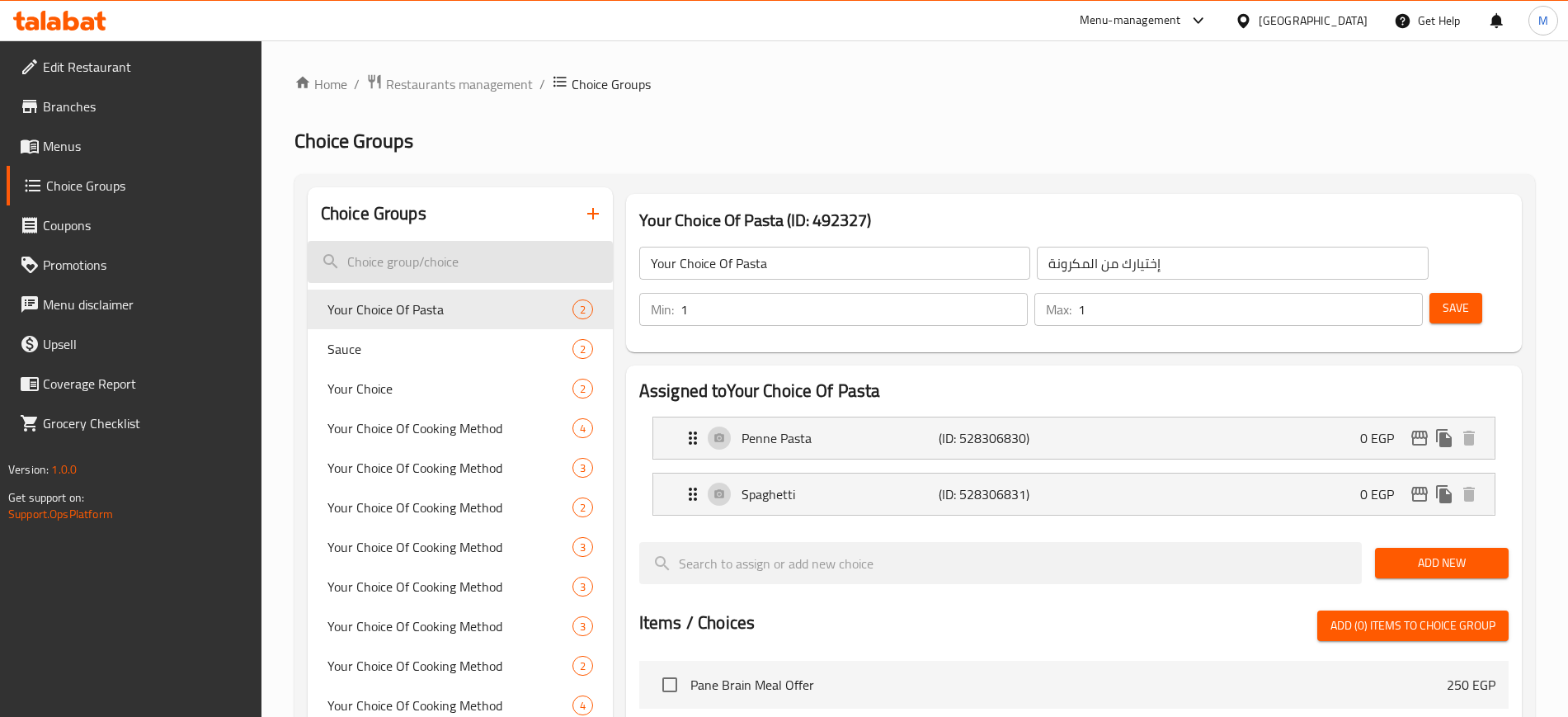
type input "’"
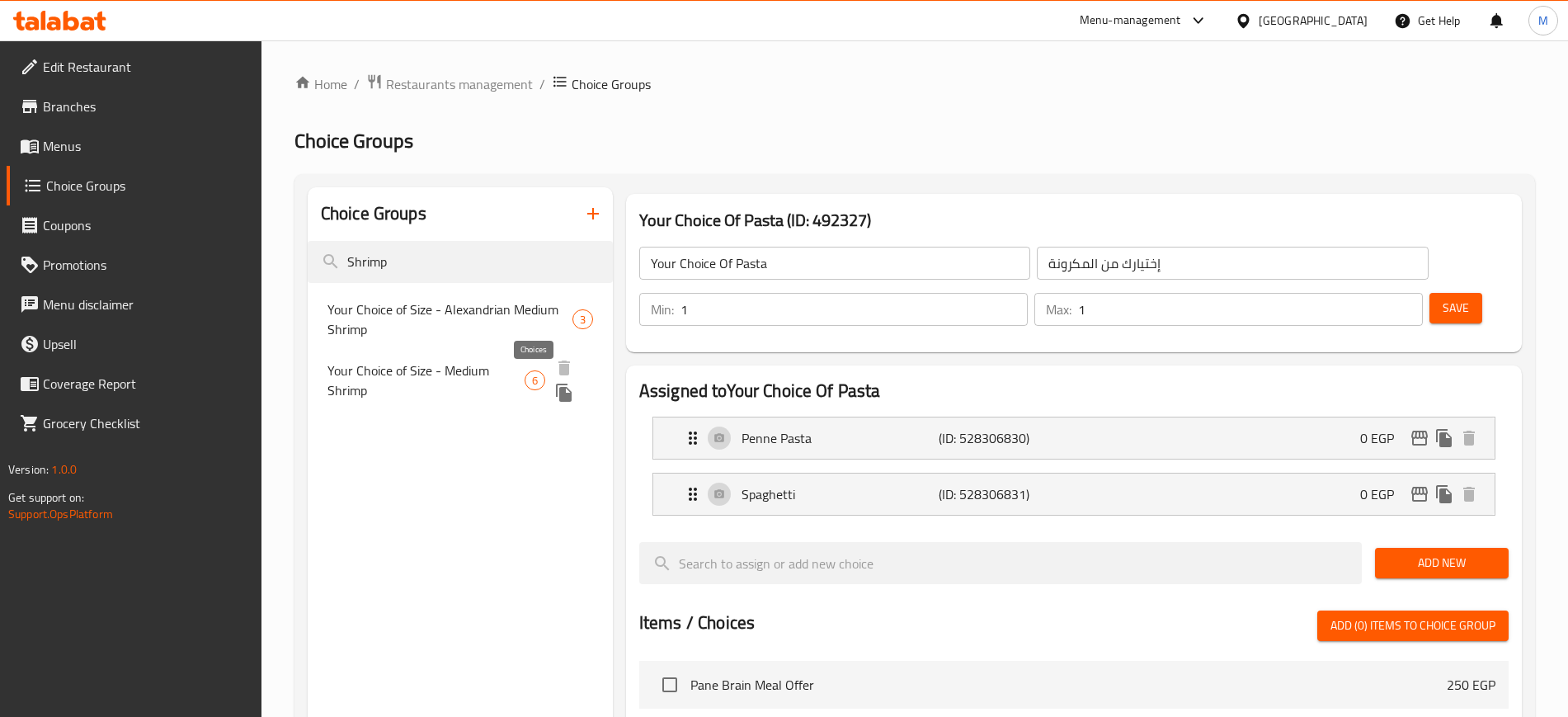
type input "Shrimp"
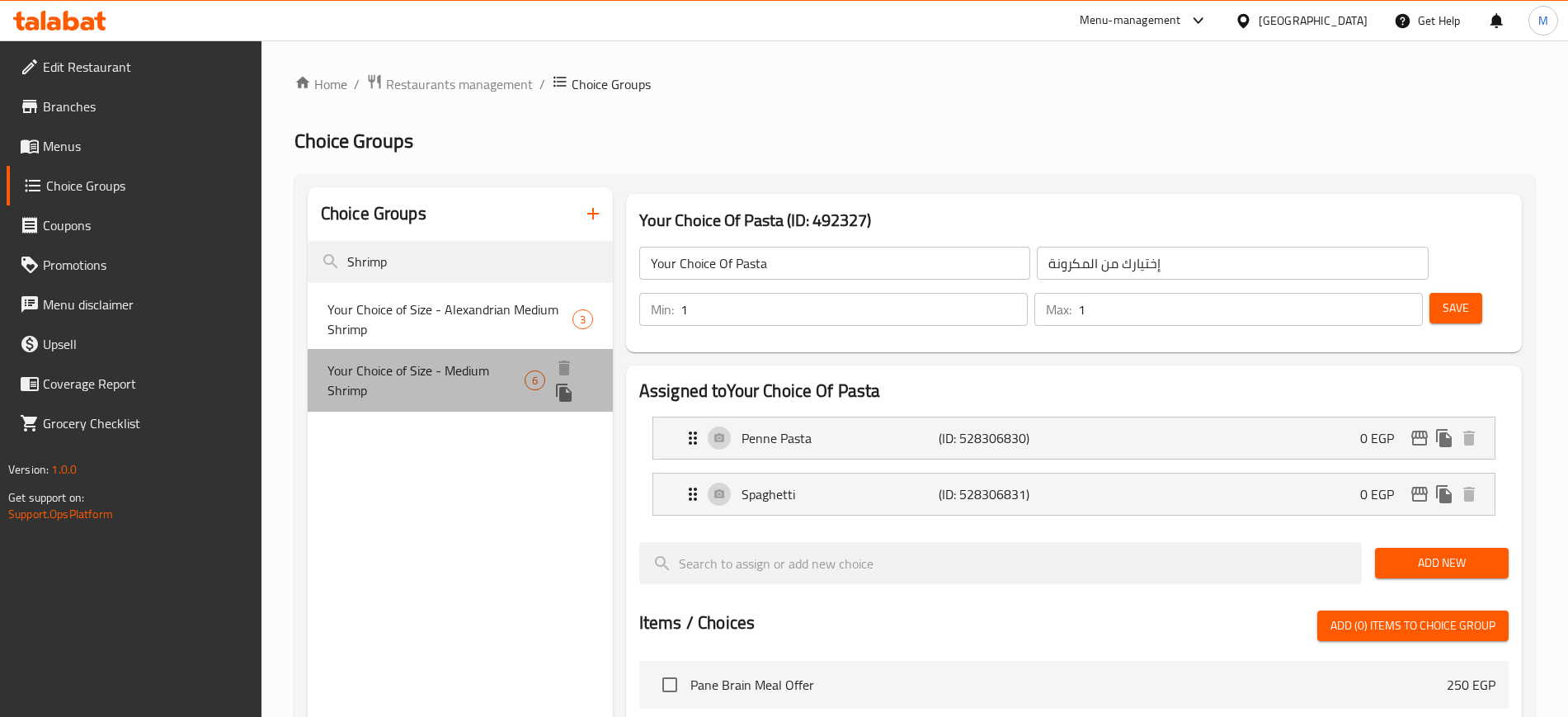
click at [503, 397] on span "Your Choice of Size - Medium Shrimp" at bounding box center [426, 380] width 198 height 39
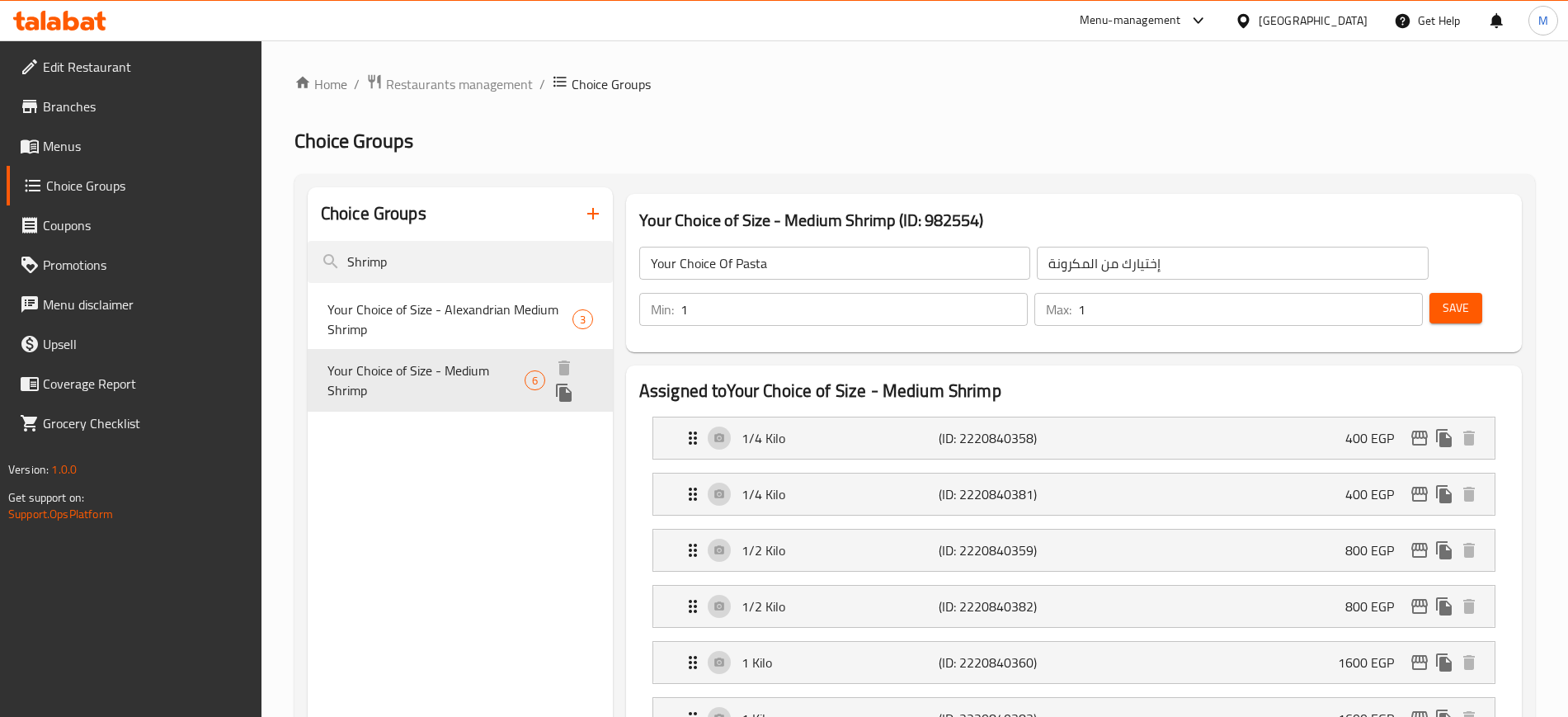
type input "Your Choice of Size - Medium Shrimp"
type input "اختيارك من الوزن - جمبري وسط"
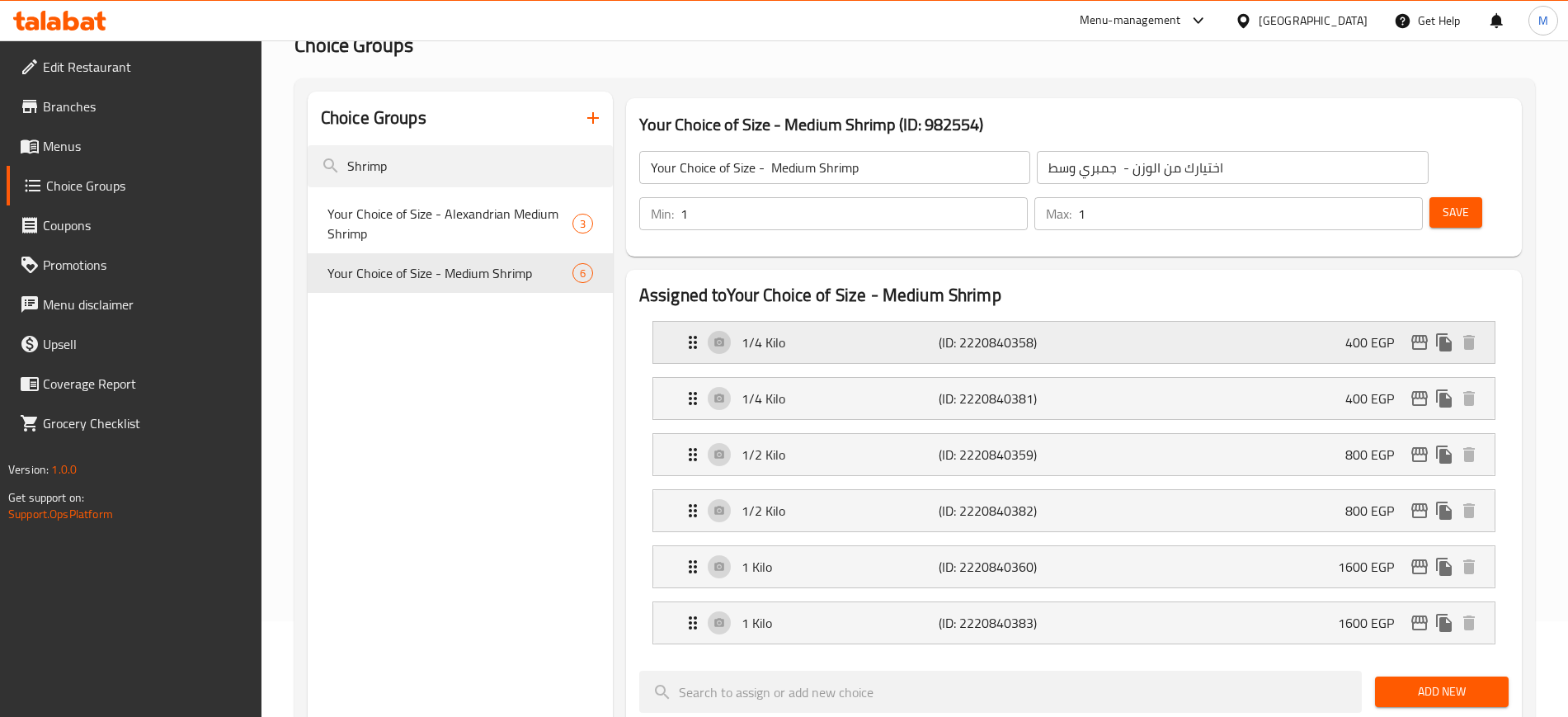
scroll to position [90, 0]
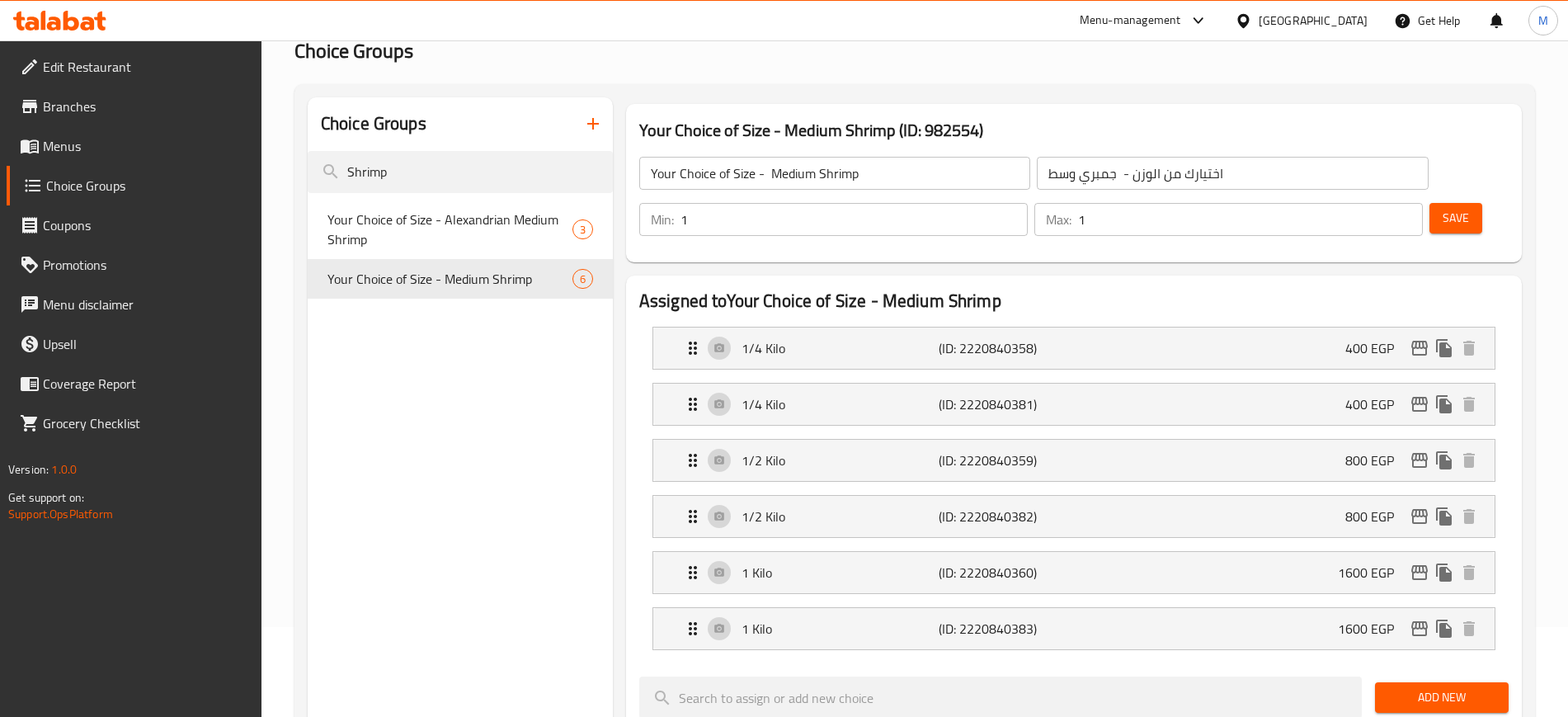
click at [859, 198] on div "Your Choice of Size - Medium Shrimp ​ اختيارك من الوزن - جمبري وسط ​" at bounding box center [1034, 174] width 810 height 53
click at [863, 180] on input "Your Choice of Size - Medium Shrimp" at bounding box center [834, 173] width 391 height 33
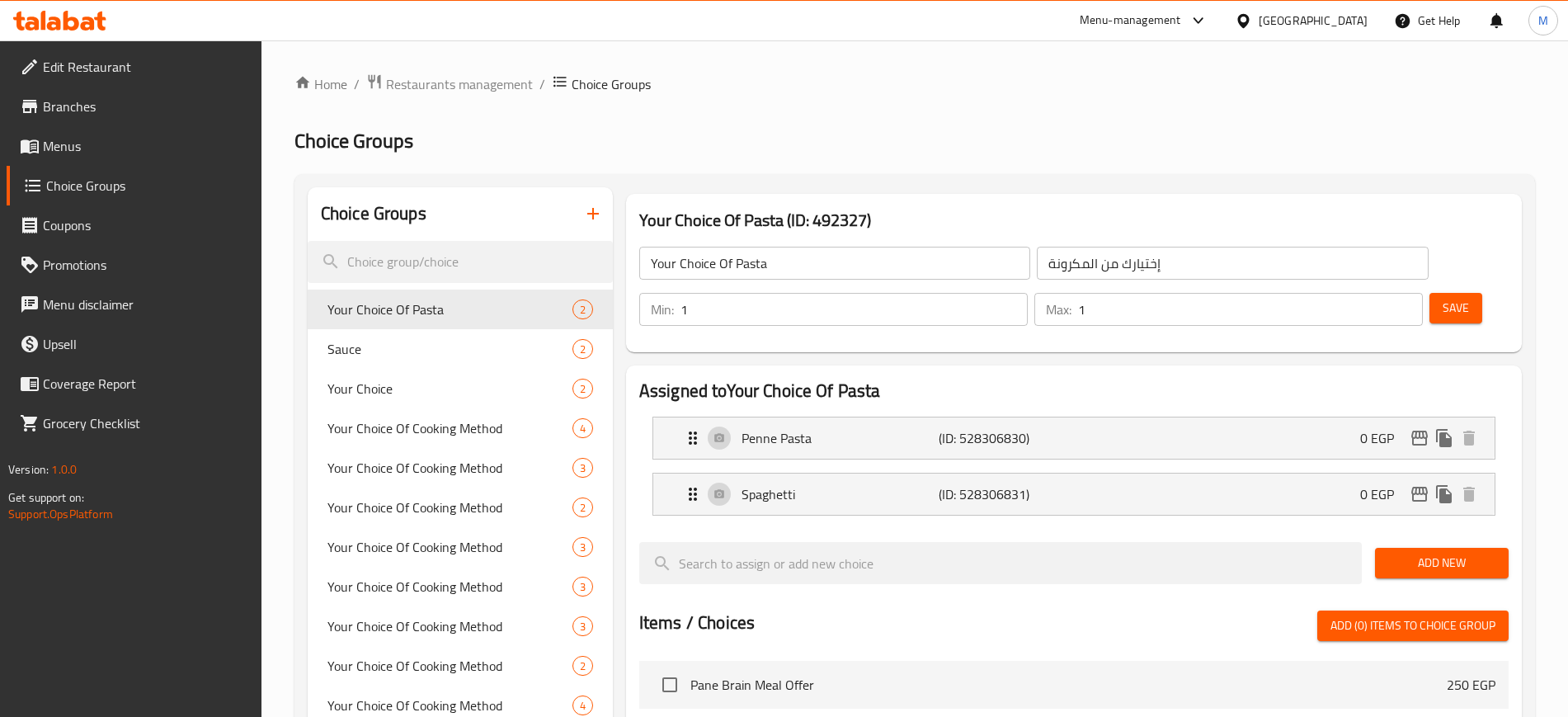
click at [543, 241] on input "search" at bounding box center [460, 262] width 306 height 42
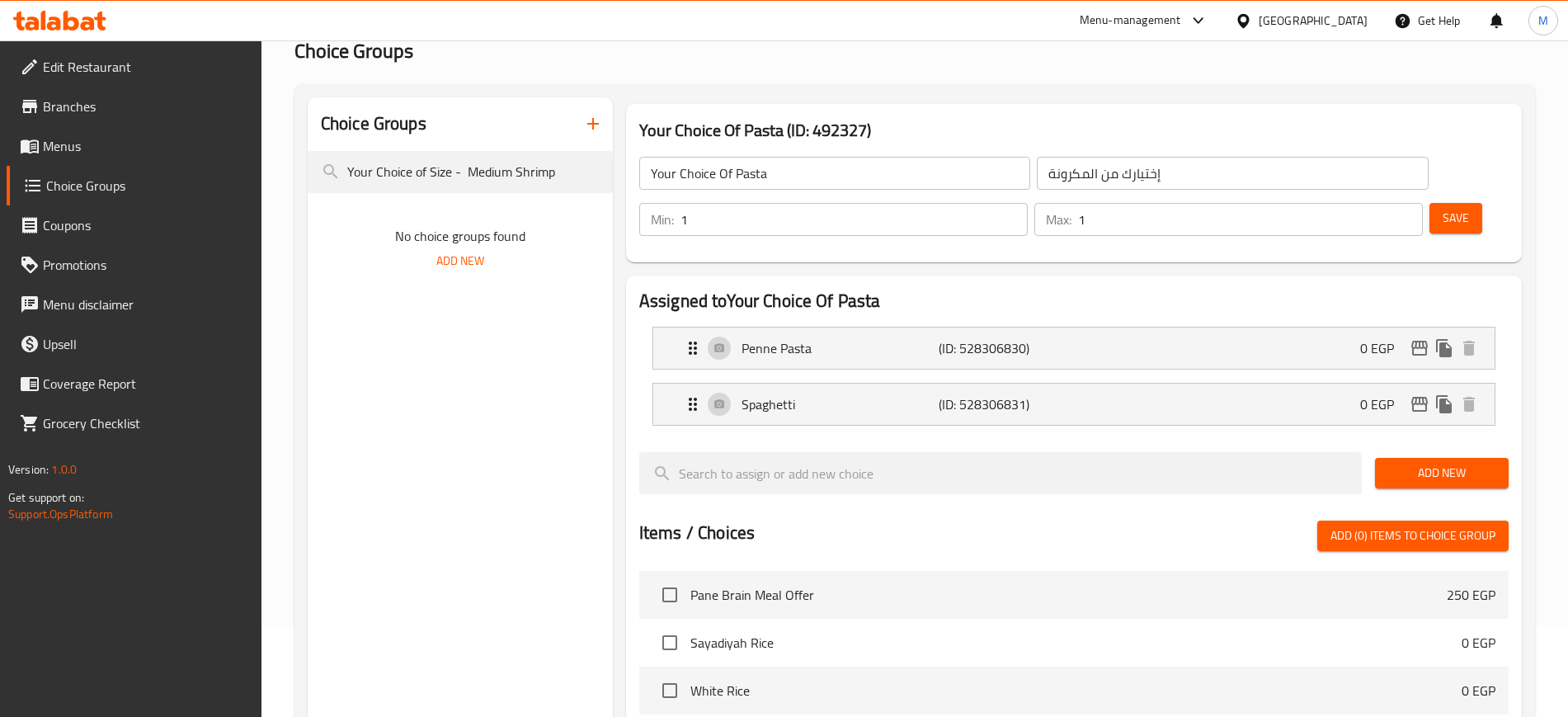
type input "Your Choice of Size - Medium Shrimp"
